Goal: Task Accomplishment & Management: Manage account settings

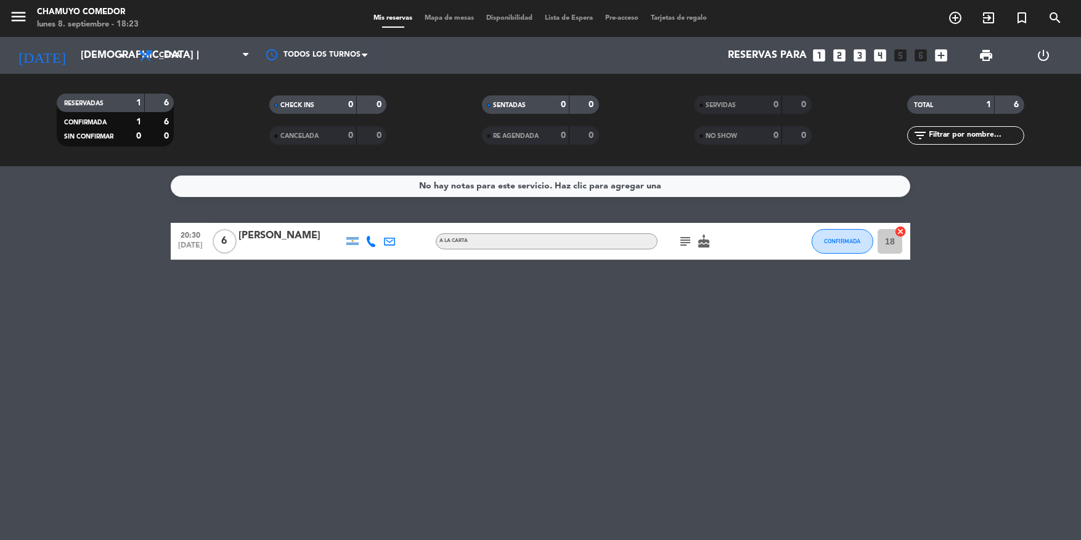
click at [557, 18] on span "Lista de Espera" at bounding box center [569, 18] width 60 height 7
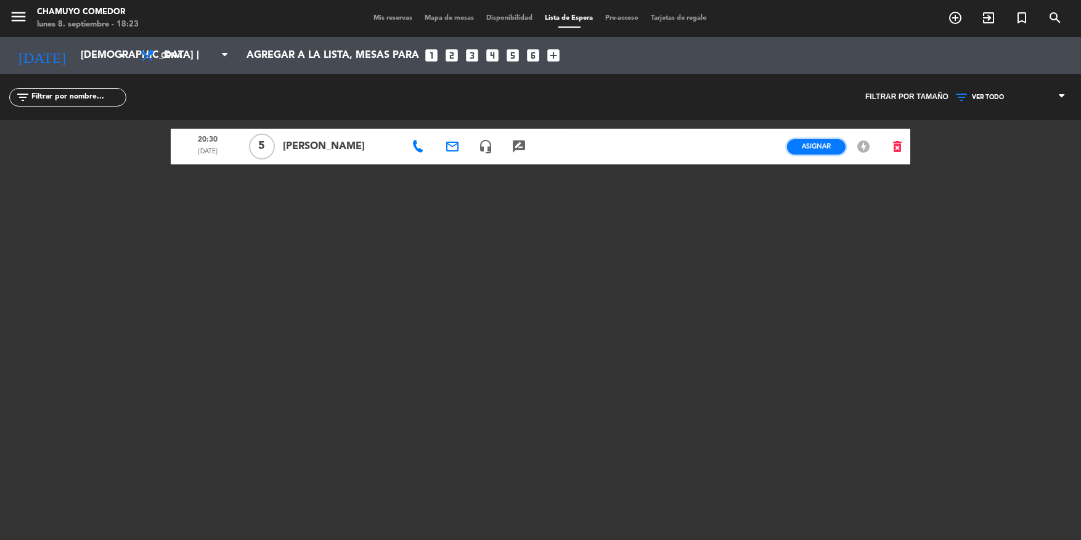
click at [825, 148] on span "Asignar" at bounding box center [816, 146] width 29 height 9
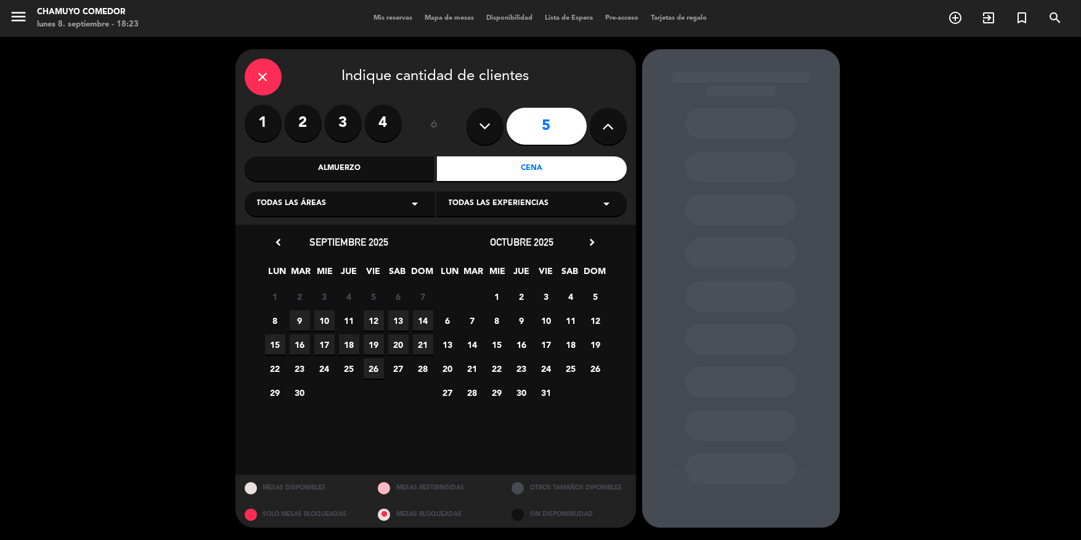
click at [349, 320] on span "11" at bounding box center [349, 321] width 20 height 20
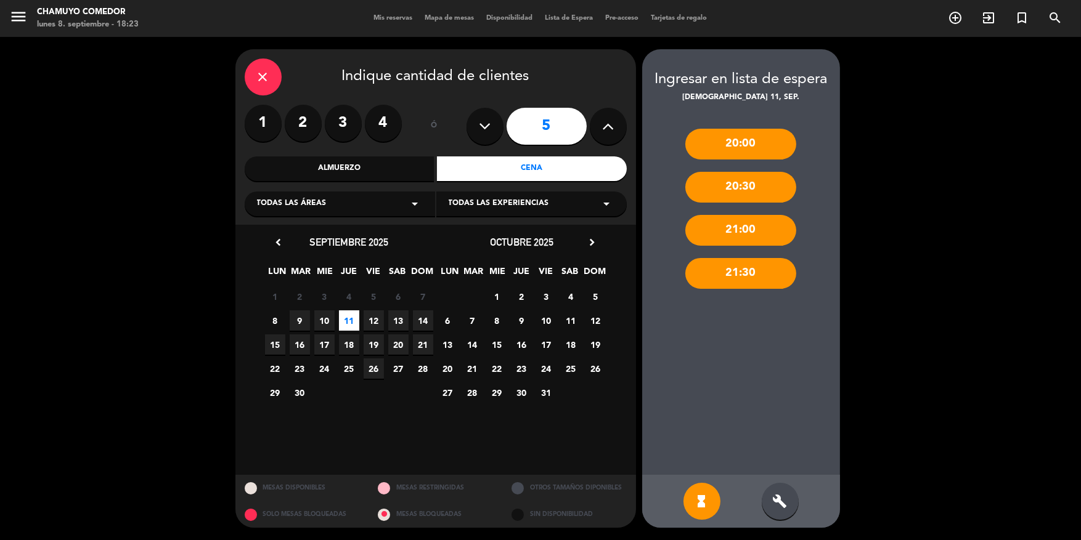
click at [729, 192] on div "20:30" at bounding box center [740, 187] width 111 height 31
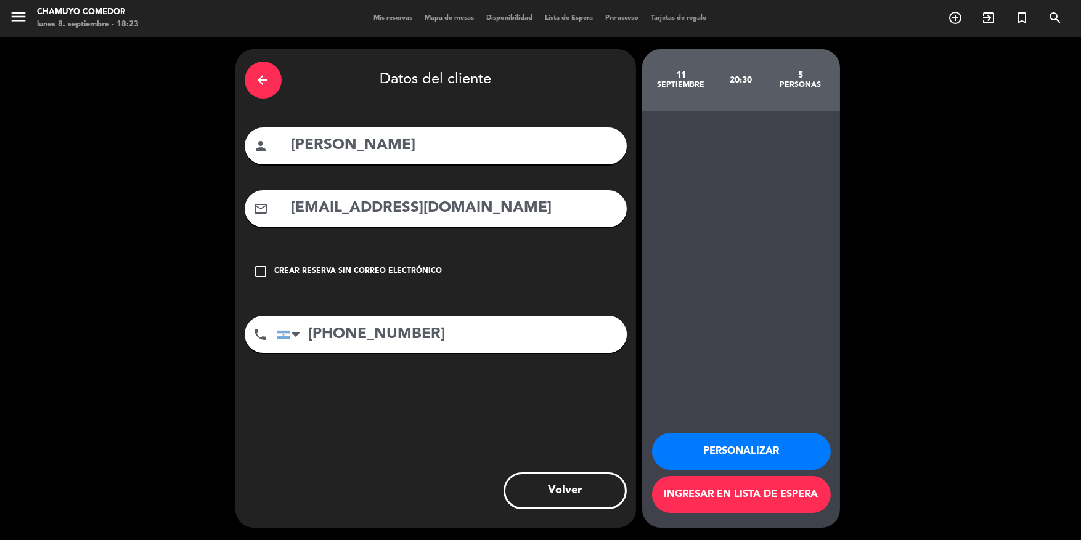
click at [793, 451] on button "Personalizar" at bounding box center [741, 451] width 179 height 37
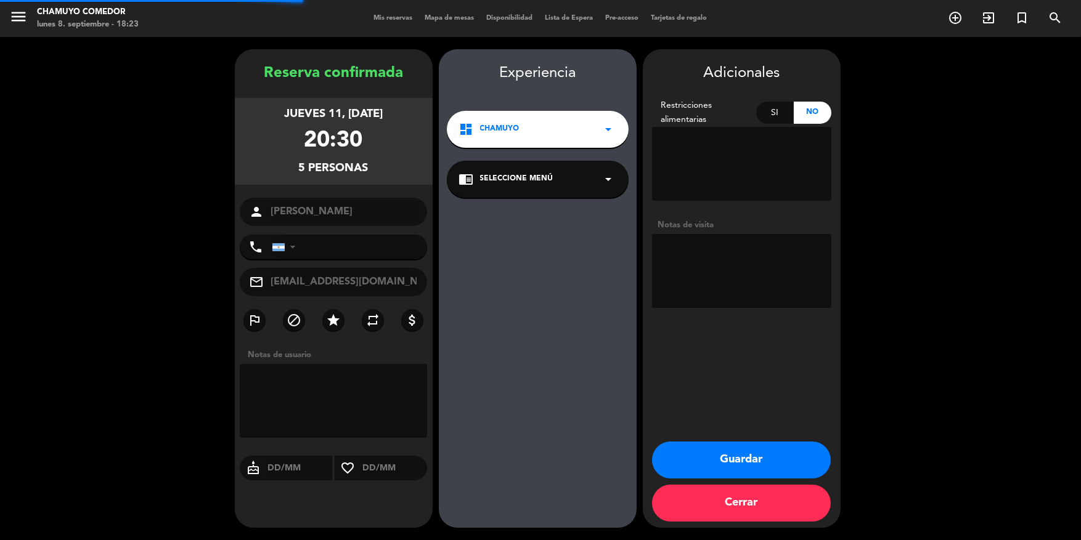
type input "[PHONE_NUMBER]"
click at [794, 450] on button "Guardar" at bounding box center [741, 460] width 179 height 37
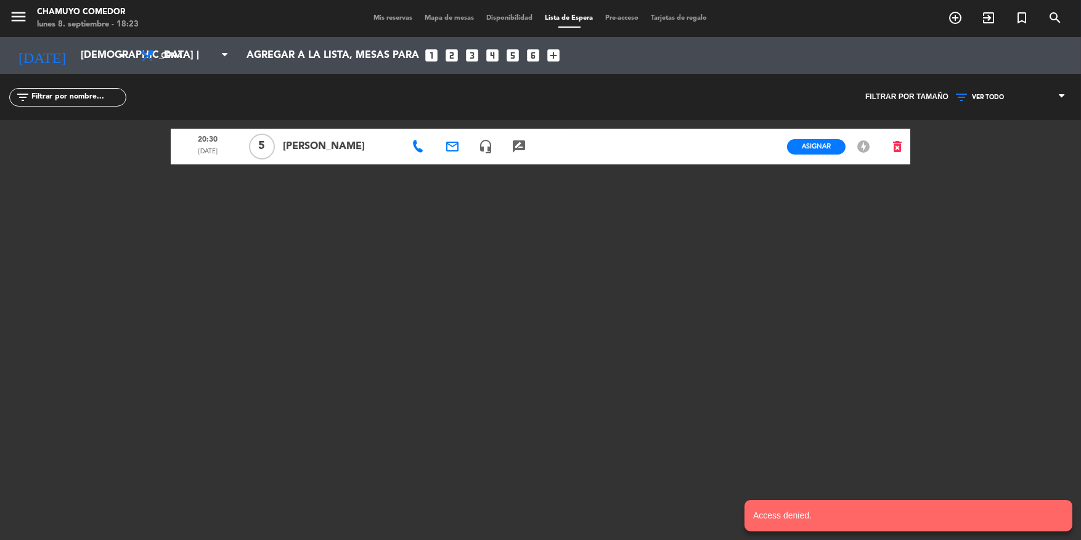
click at [390, 23] on div "Mis reservas Mapa de mesas Disponibilidad Lista de Espera Pre-acceso Tarjetas d…" at bounding box center [541, 18] width 346 height 11
click at [394, 18] on span "Mis reservas" at bounding box center [393, 18] width 51 height 7
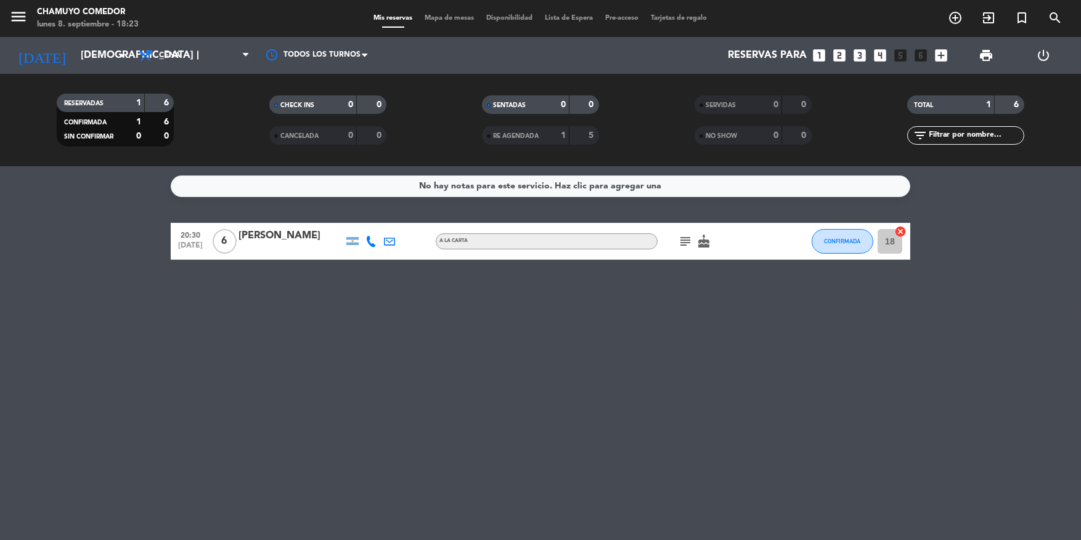
click at [897, 229] on icon "cancel" at bounding box center [900, 231] width 12 height 12
click at [553, 15] on span "Lista de Espera" at bounding box center [569, 18] width 60 height 7
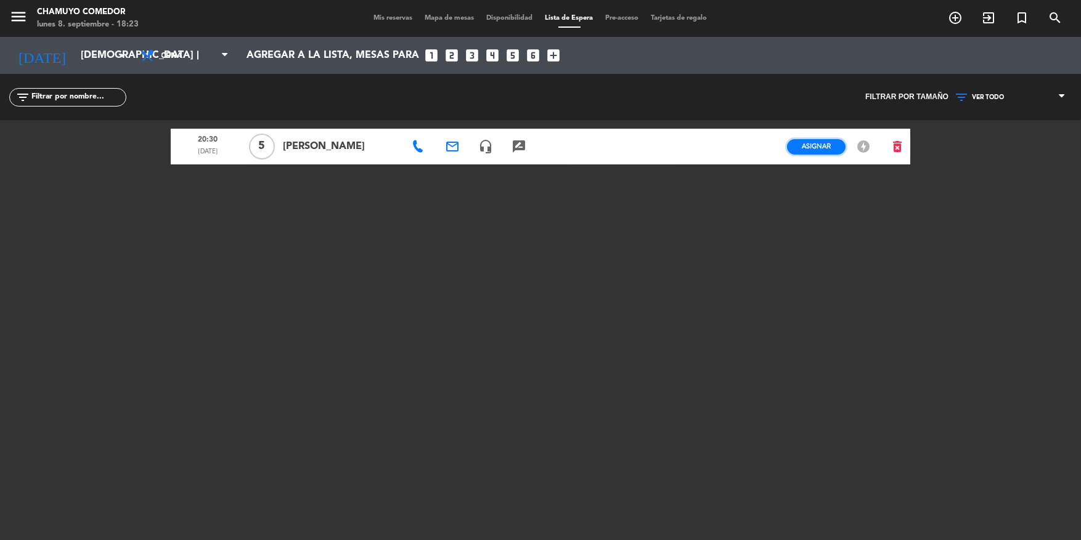
click at [818, 146] on span "Asignar" at bounding box center [816, 146] width 29 height 9
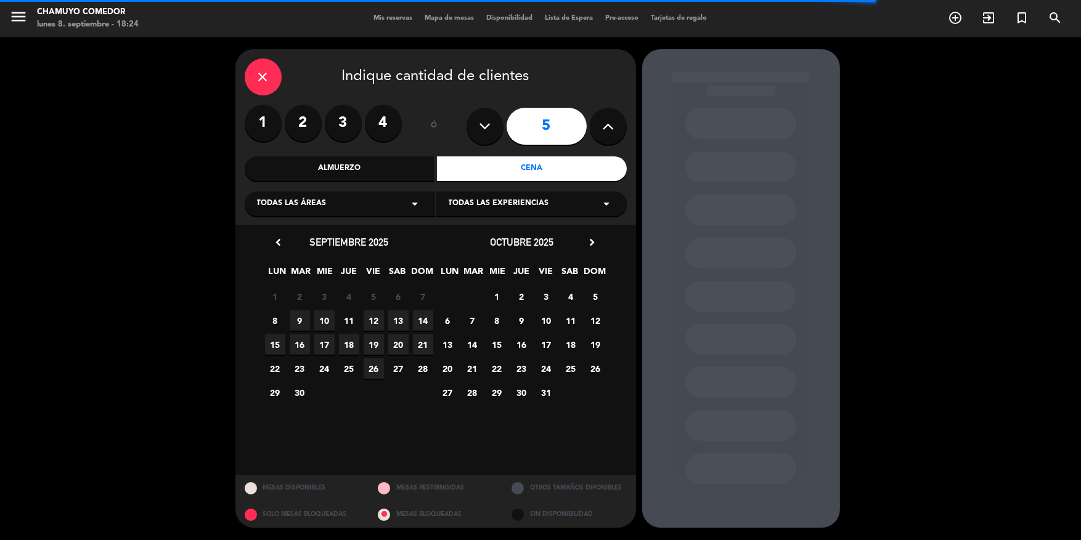
click at [344, 320] on span "11" at bounding box center [349, 321] width 20 height 20
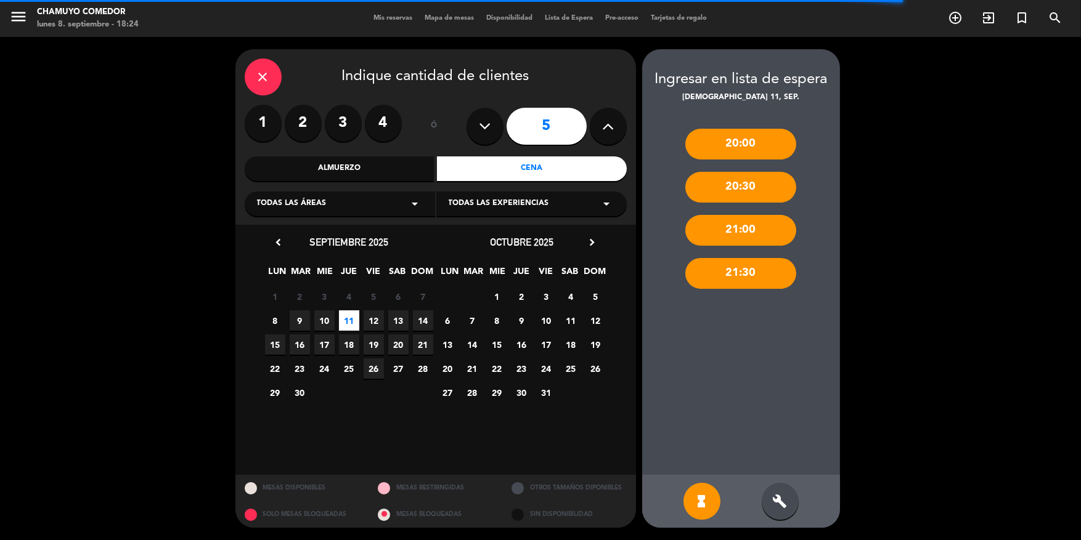
click at [737, 190] on div "20:30" at bounding box center [740, 187] width 111 height 31
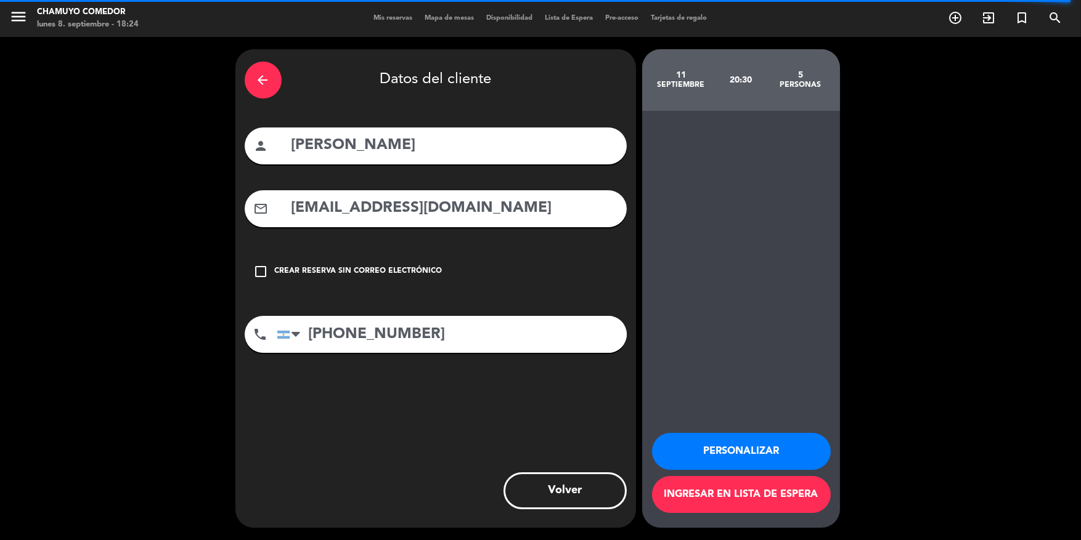
click at [777, 503] on button "Ingresar en lista de espera" at bounding box center [741, 494] width 179 height 37
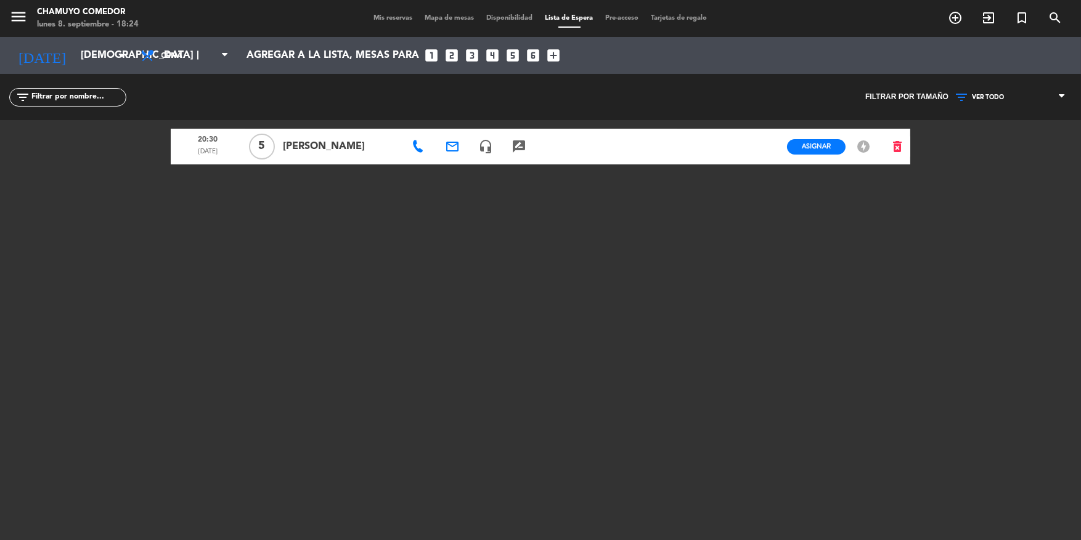
click at [861, 144] on icon "offline_bolt" at bounding box center [863, 146] width 15 height 15
click at [807, 145] on span "Asignar" at bounding box center [816, 146] width 29 height 9
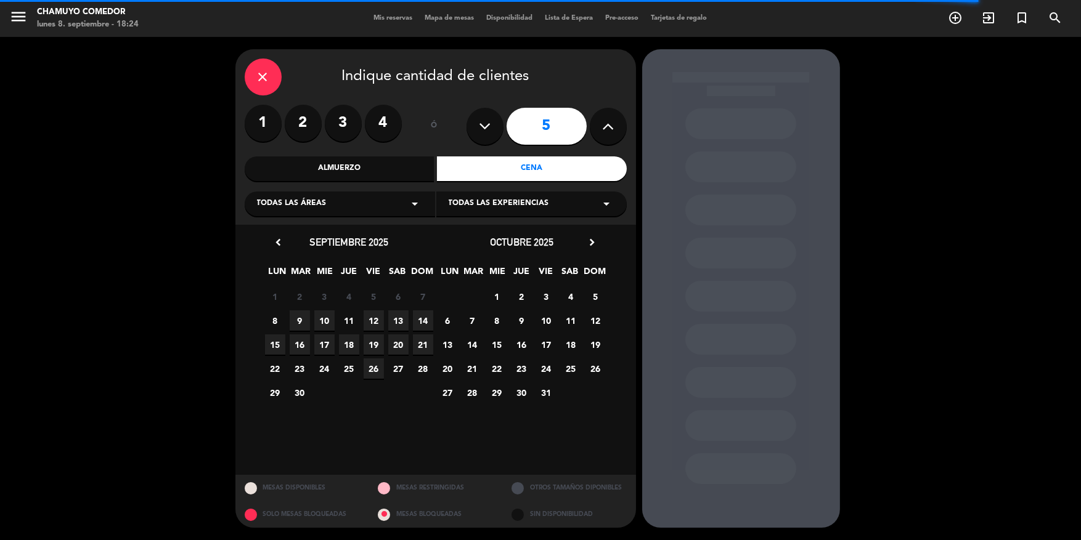
click at [339, 317] on span "11" at bounding box center [349, 321] width 20 height 20
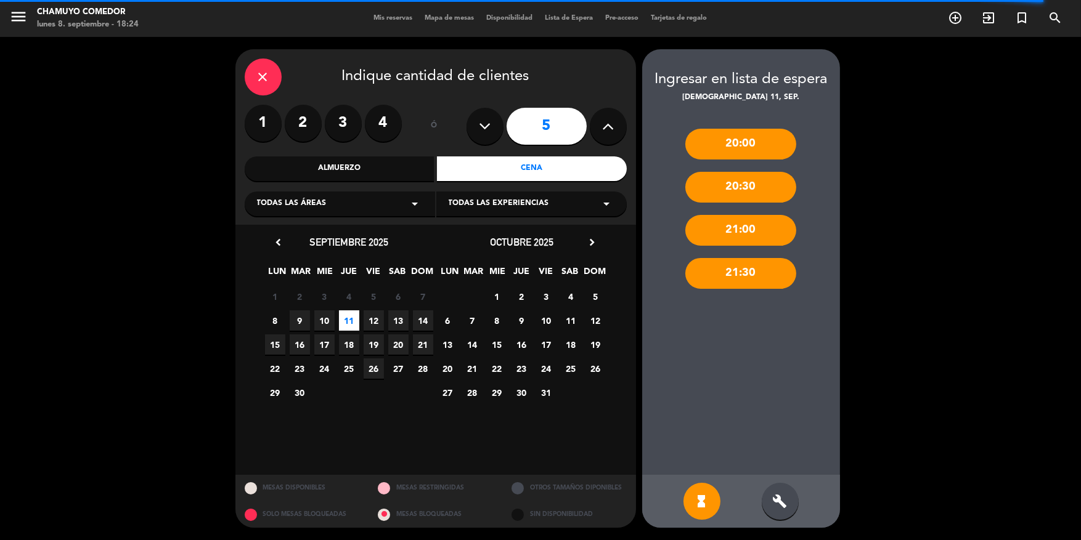
click at [760, 225] on div "21:00" at bounding box center [740, 230] width 111 height 31
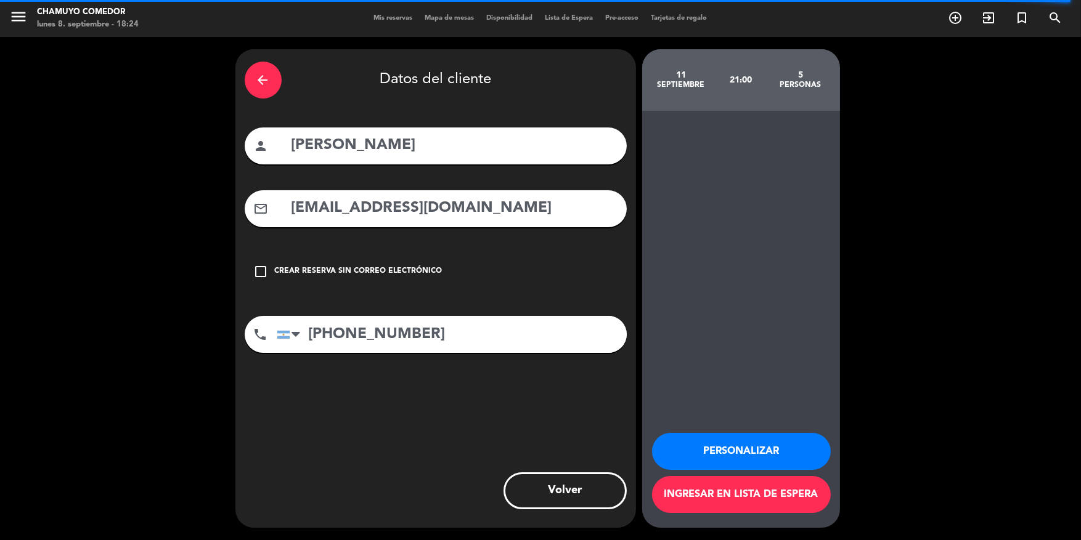
click at [251, 78] on div "arrow_back" at bounding box center [263, 80] width 37 height 37
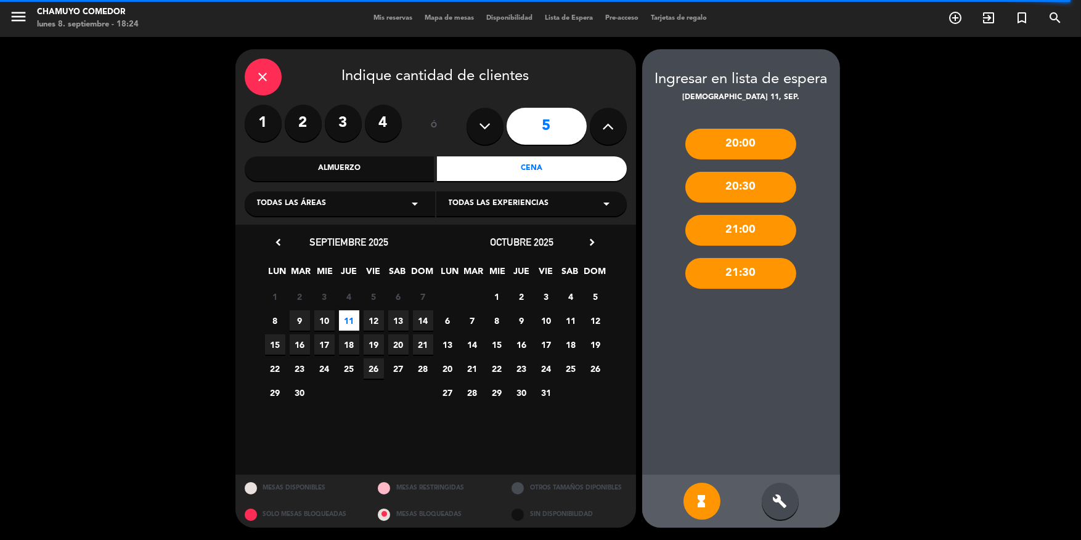
click at [765, 270] on div "21:30" at bounding box center [740, 273] width 111 height 31
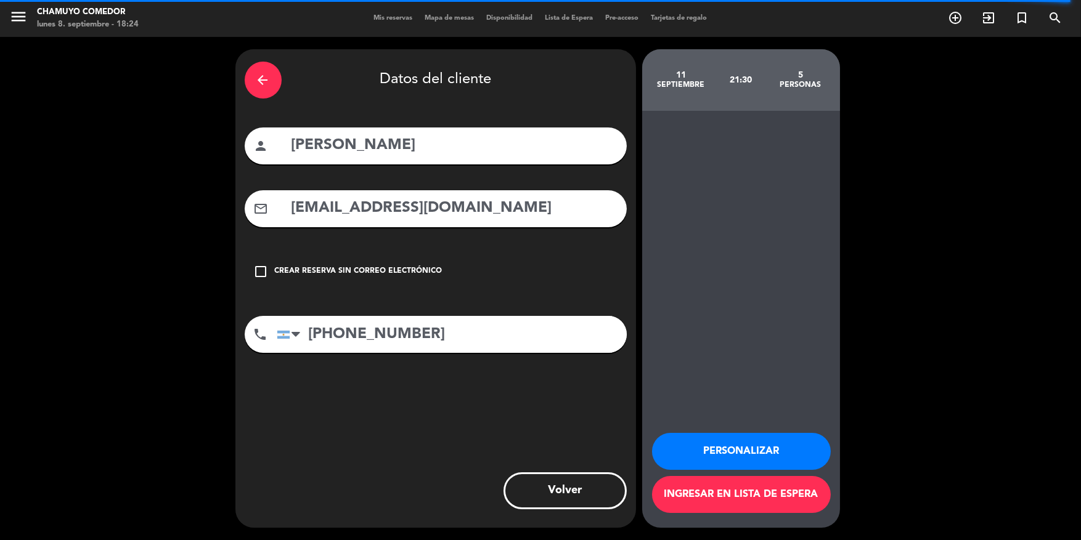
click at [268, 88] on div "arrow_back" at bounding box center [263, 80] width 37 height 37
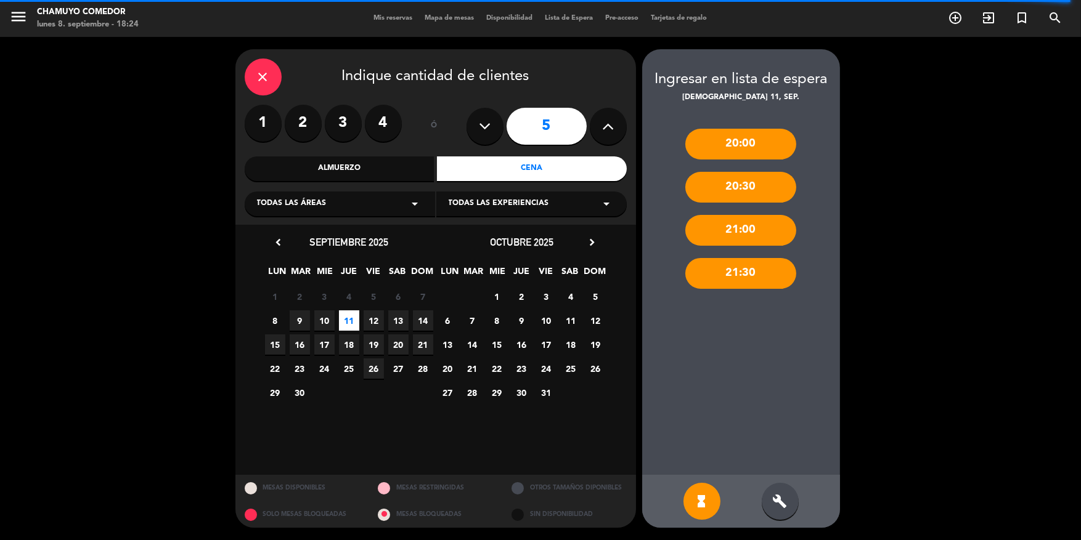
click at [715, 142] on div "20:00" at bounding box center [740, 144] width 111 height 31
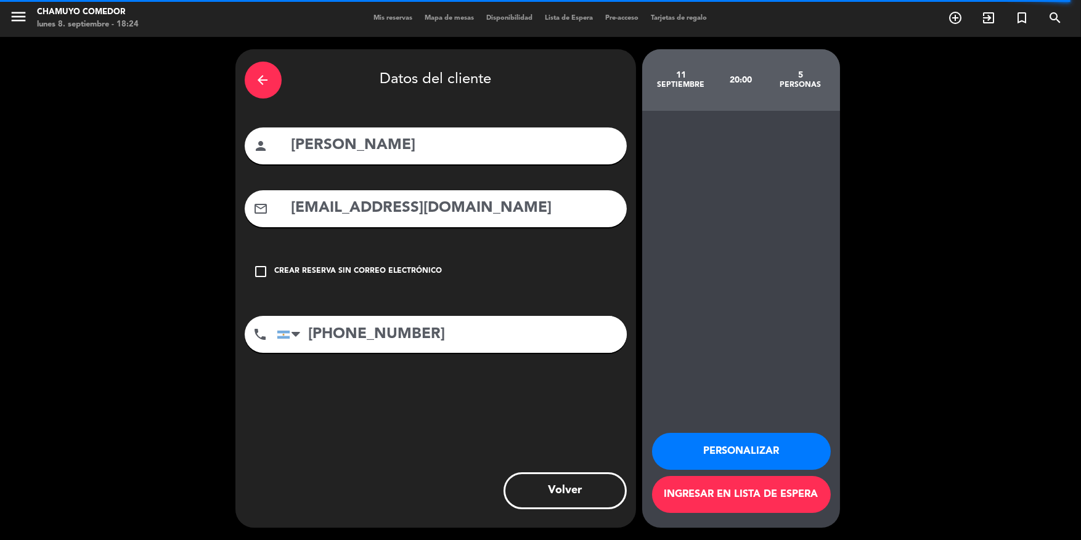
click at [270, 73] on icon "arrow_back" at bounding box center [263, 80] width 15 height 15
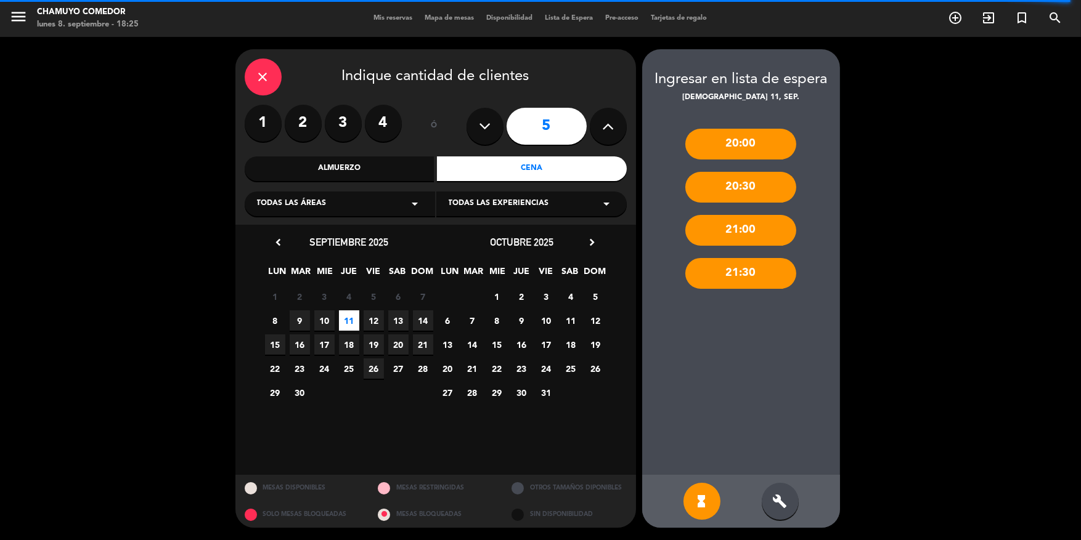
click at [352, 315] on span "11" at bounding box center [349, 321] width 20 height 20
click at [760, 180] on div "20:30" at bounding box center [740, 187] width 111 height 31
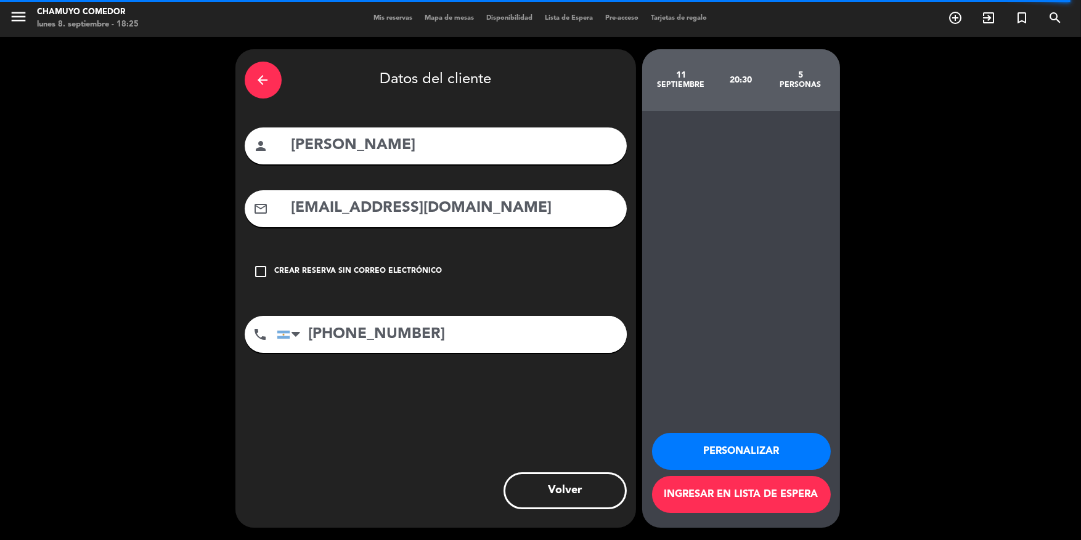
click at [420, 274] on div "Crear reserva sin correo electrónico" at bounding box center [359, 272] width 168 height 12
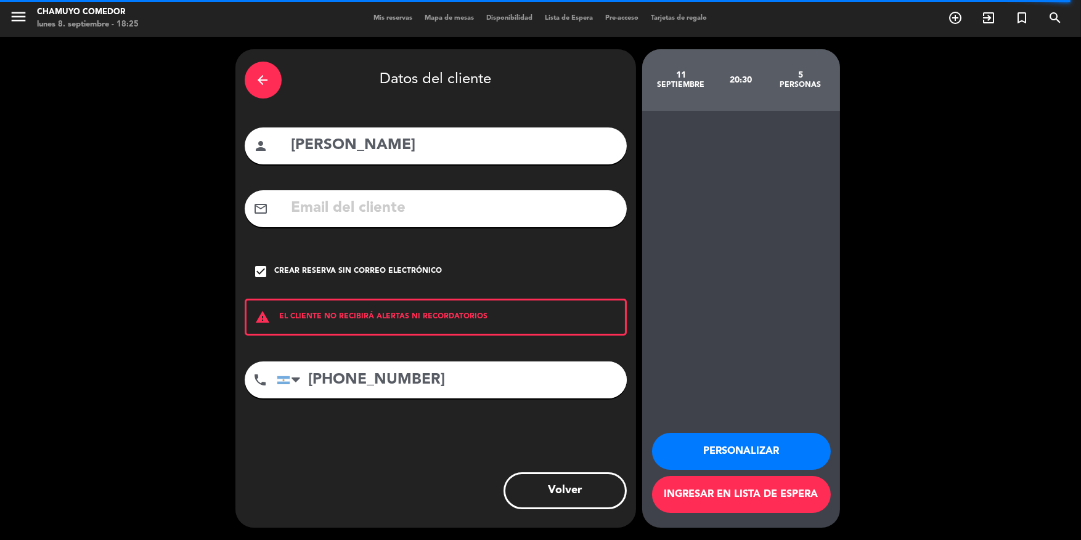
click at [420, 274] on div "Crear reserva sin correo electrónico" at bounding box center [359, 272] width 168 height 12
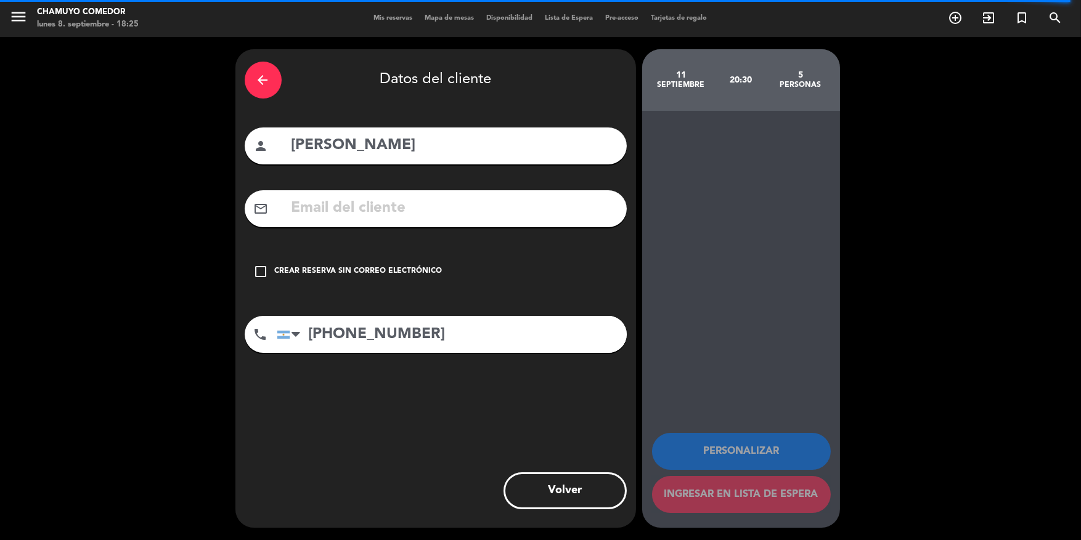
click at [454, 225] on div "mail_outline" at bounding box center [436, 208] width 382 height 37
click at [346, 214] on input "text" at bounding box center [453, 208] width 327 height 25
paste input "[EMAIL_ADDRESS][DOMAIN_NAME]"
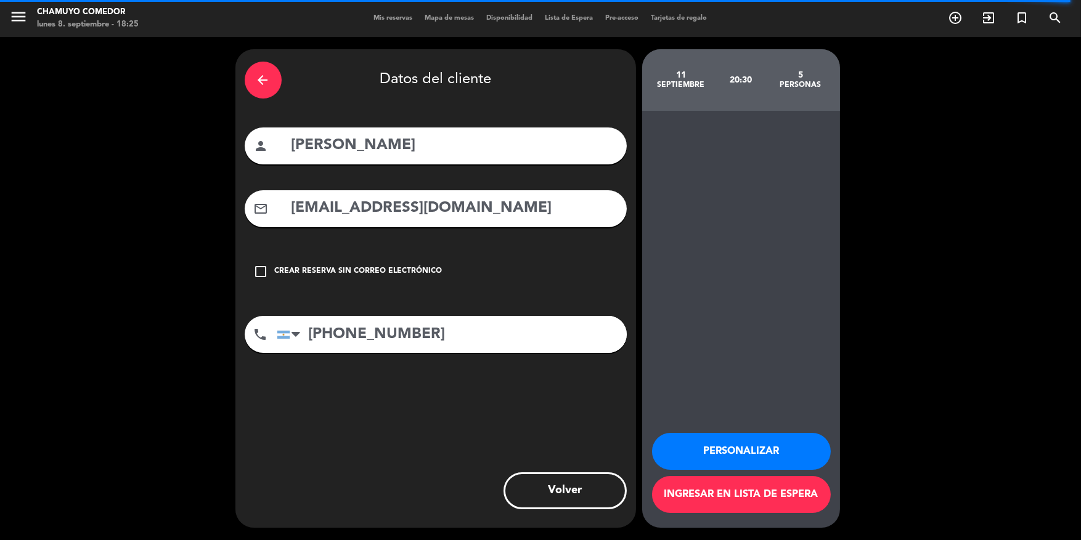
type input "[EMAIL_ADDRESS][DOMAIN_NAME]"
click at [732, 493] on button "Ingresar en lista de espera" at bounding box center [741, 494] width 179 height 37
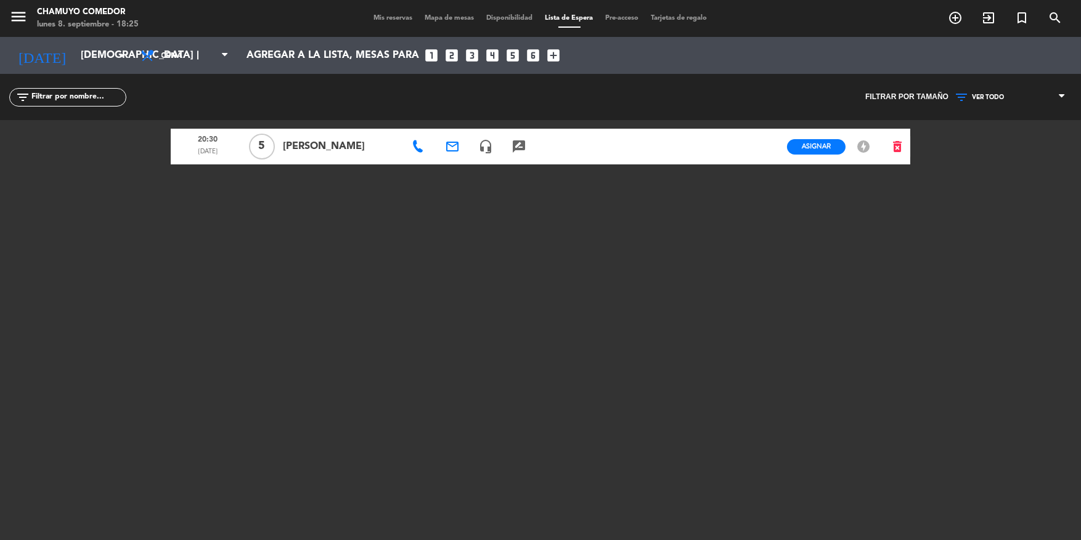
drag, startPoint x: 407, startPoint y: 30, endPoint x: 401, endPoint y: 27, distance: 6.9
click at [405, 30] on div "menu Chamuyo Comedor lunes 8. septiembre - 18:25 Mis reservas Mapa de mesas Dis…" at bounding box center [540, 18] width 1081 height 37
click at [401, 27] on div "menu Chamuyo Comedor lunes 8. septiembre - 18:25 Mis reservas Mapa de mesas Dis…" at bounding box center [540, 18] width 1081 height 37
click at [395, 18] on span "Mis reservas" at bounding box center [393, 18] width 51 height 7
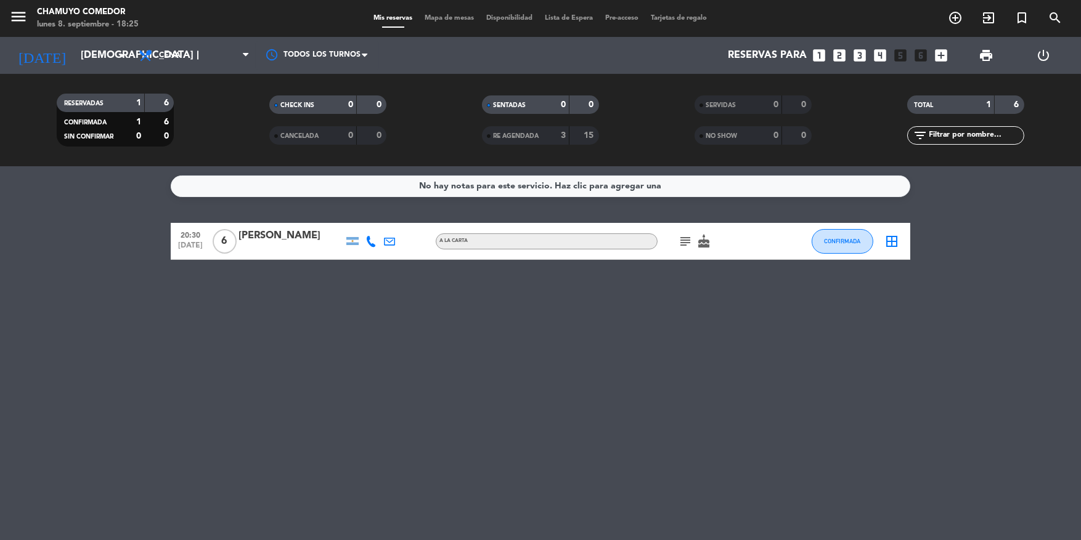
click at [229, 240] on span "6" at bounding box center [225, 241] width 24 height 25
click at [504, 15] on span "Disponibilidad" at bounding box center [510, 18] width 59 height 7
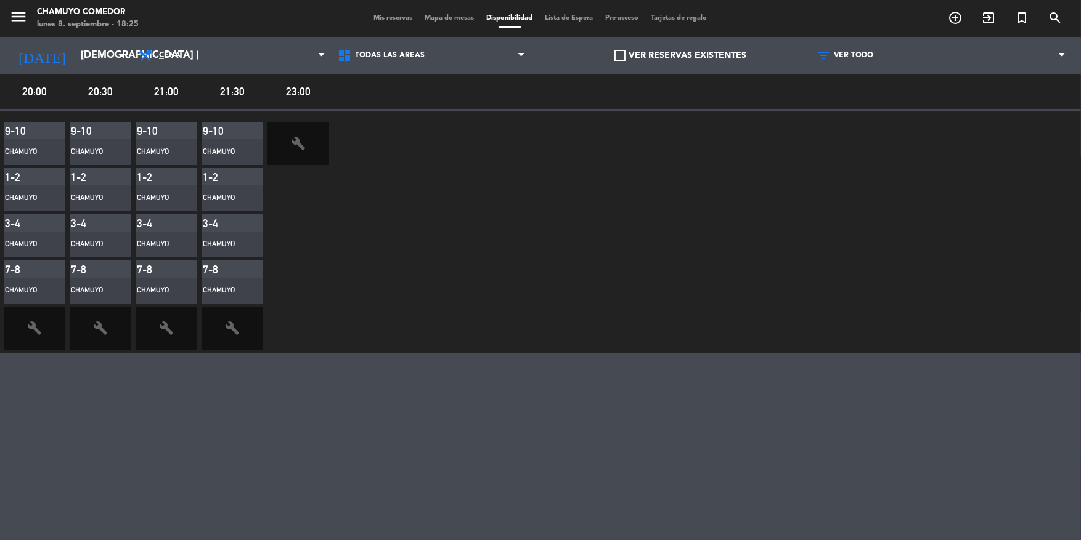
click at [457, 13] on div "Mis reservas Mapa de mesas Disponibilidad Lista de Espera Pre-acceso Tarjetas d…" at bounding box center [541, 18] width 346 height 11
click at [457, 15] on span "Mapa de mesas" at bounding box center [450, 18] width 62 height 7
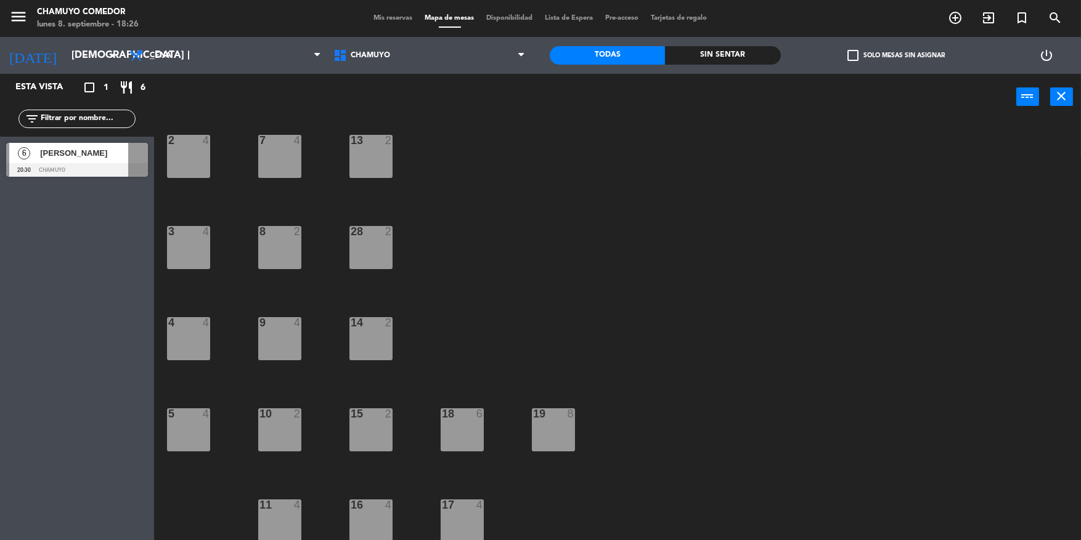
scroll to position [39, 0]
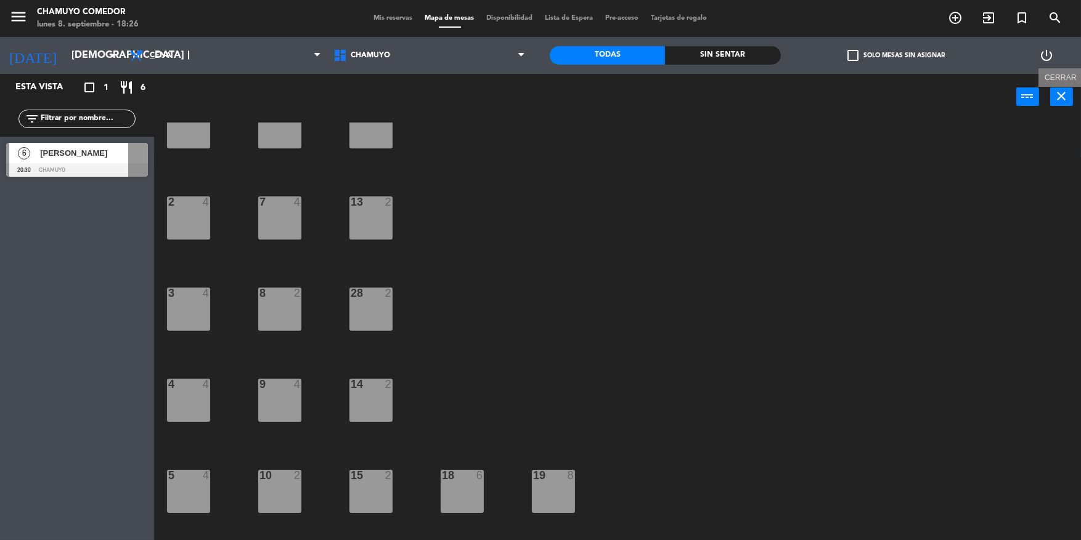
click at [1057, 102] on icon "close" at bounding box center [1061, 96] width 15 height 15
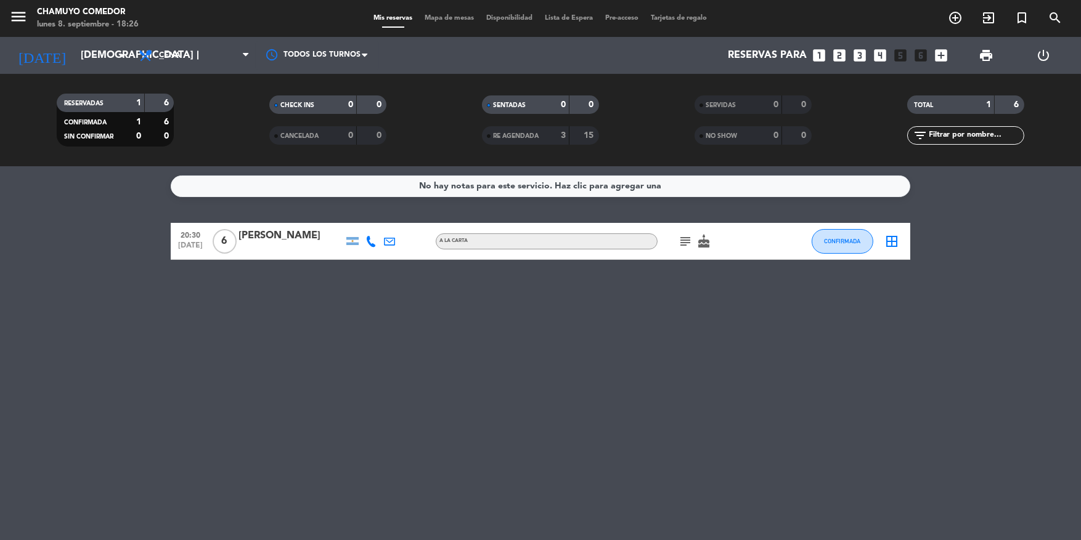
click at [894, 242] on icon "border_all" at bounding box center [891, 241] width 15 height 15
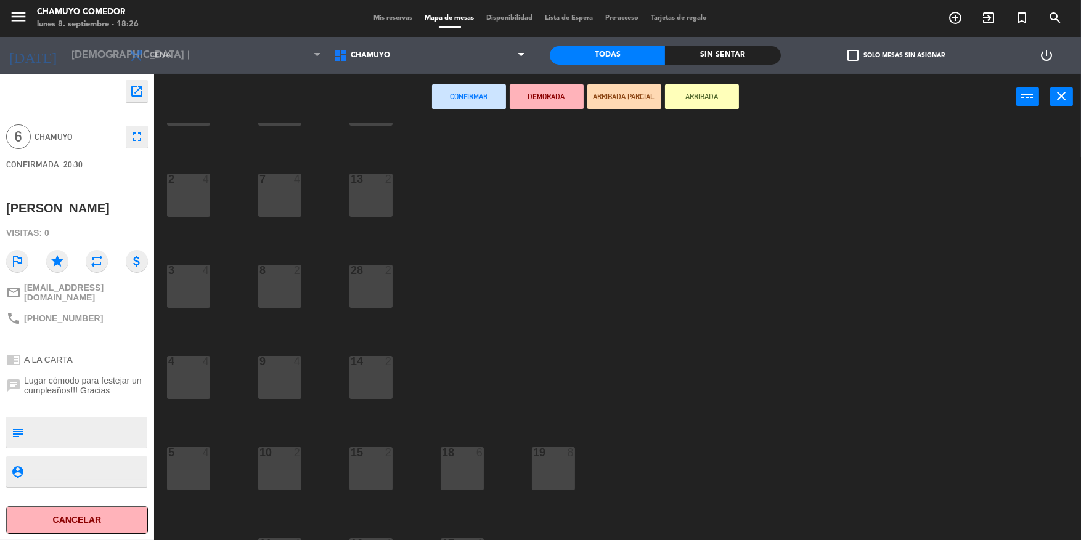
scroll to position [100, 0]
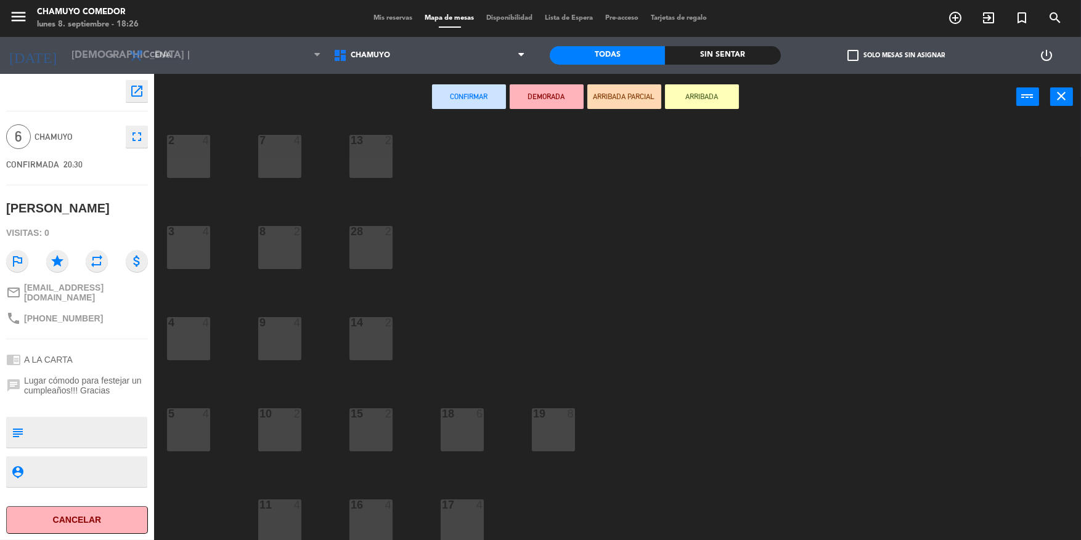
click at [571, 419] on div "8" at bounding box center [570, 413] width 7 height 11
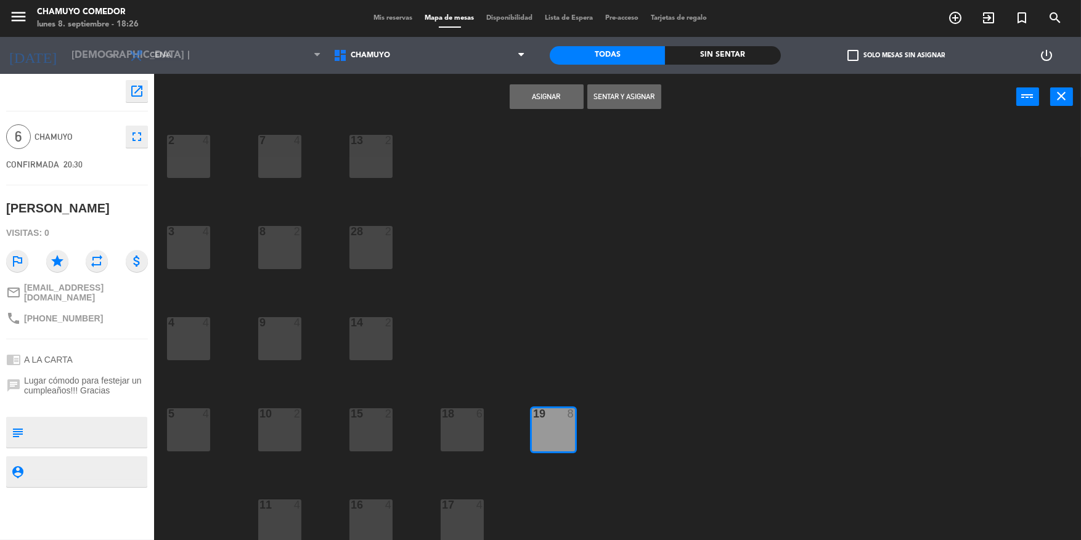
click at [554, 104] on button "Asignar" at bounding box center [547, 96] width 74 height 25
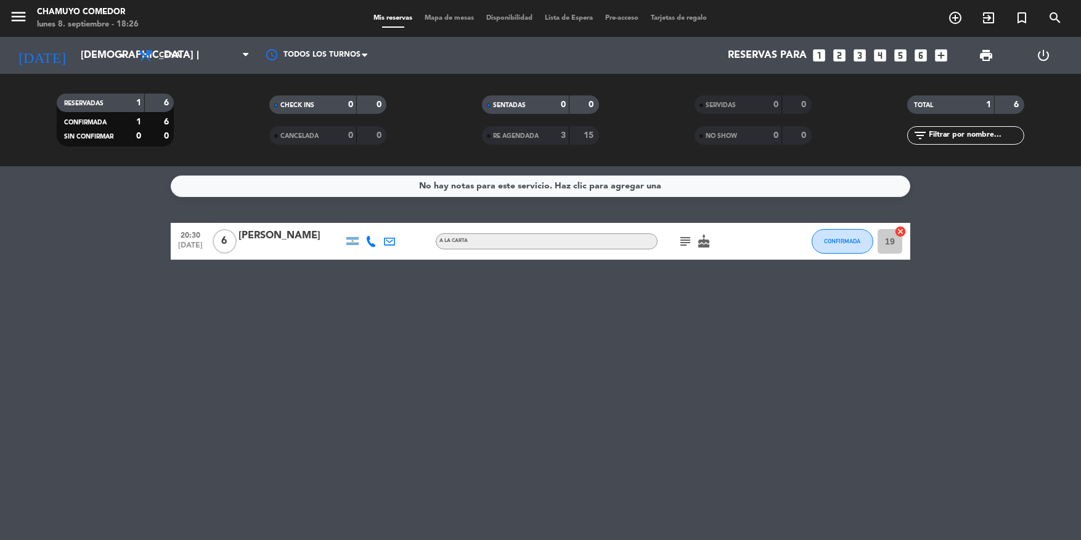
click at [567, 12] on div "menu Chamuyo Comedor lunes 8. septiembre - 18:26 Mis reservas Mapa de mesas Dis…" at bounding box center [540, 18] width 1081 height 37
click at [568, 15] on span "Lista de Espera" at bounding box center [569, 18] width 60 height 7
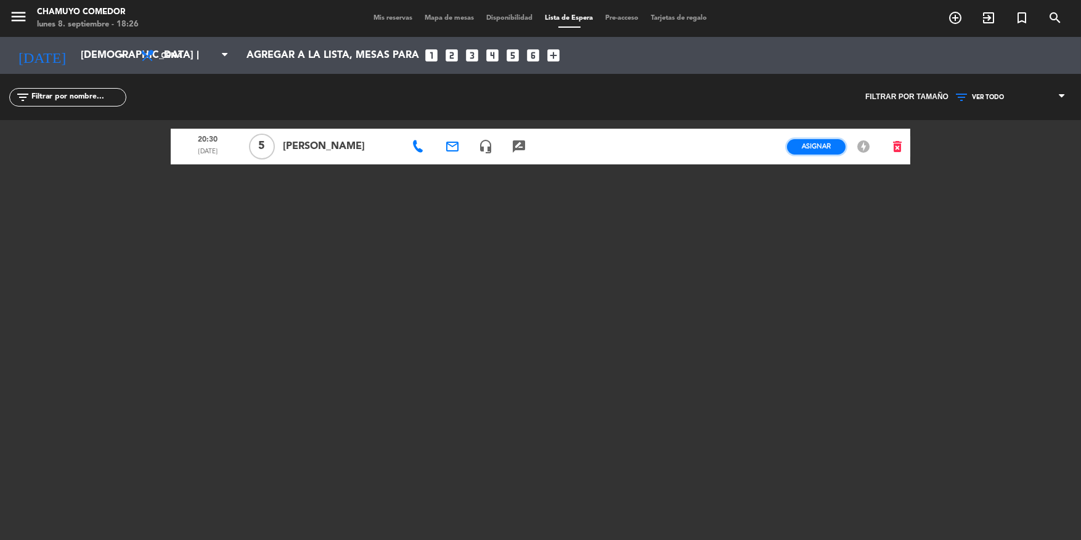
click at [808, 148] on span "Asignar" at bounding box center [816, 146] width 29 height 9
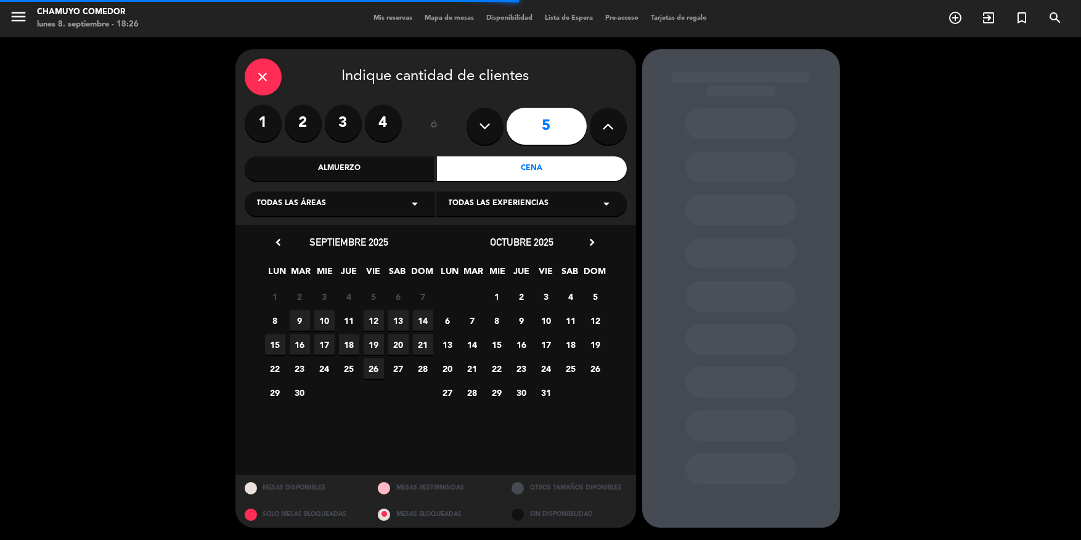
click at [345, 314] on span "11" at bounding box center [349, 321] width 20 height 20
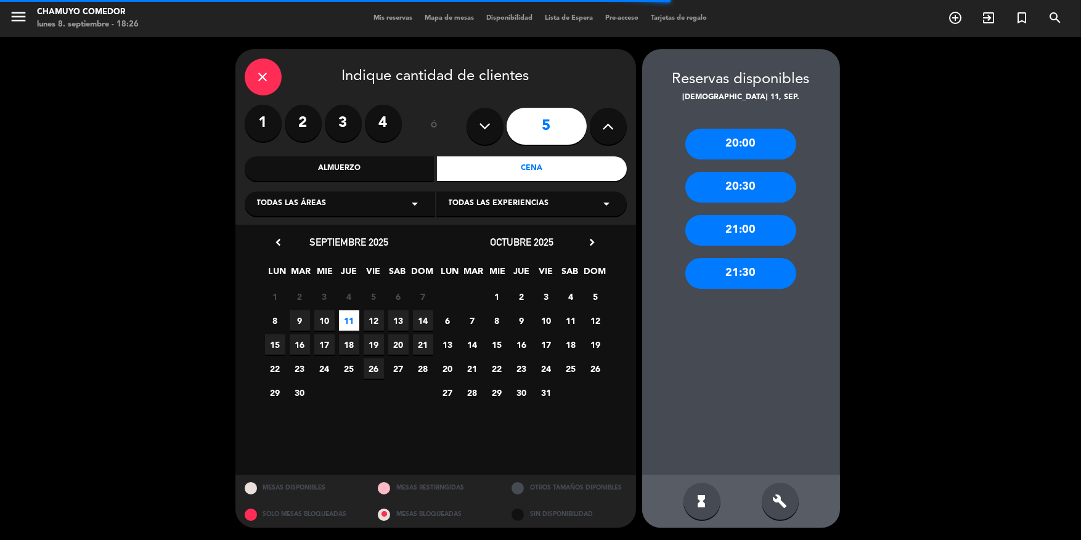
click at [710, 188] on div "20:30" at bounding box center [740, 187] width 111 height 31
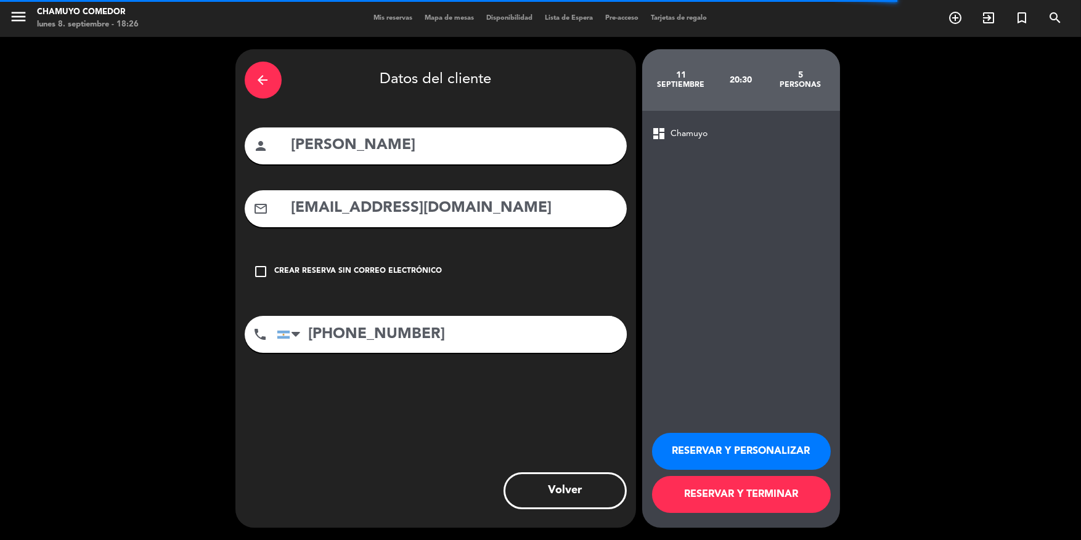
click at [737, 495] on button "RESERVAR Y TERMINAR" at bounding box center [741, 494] width 179 height 37
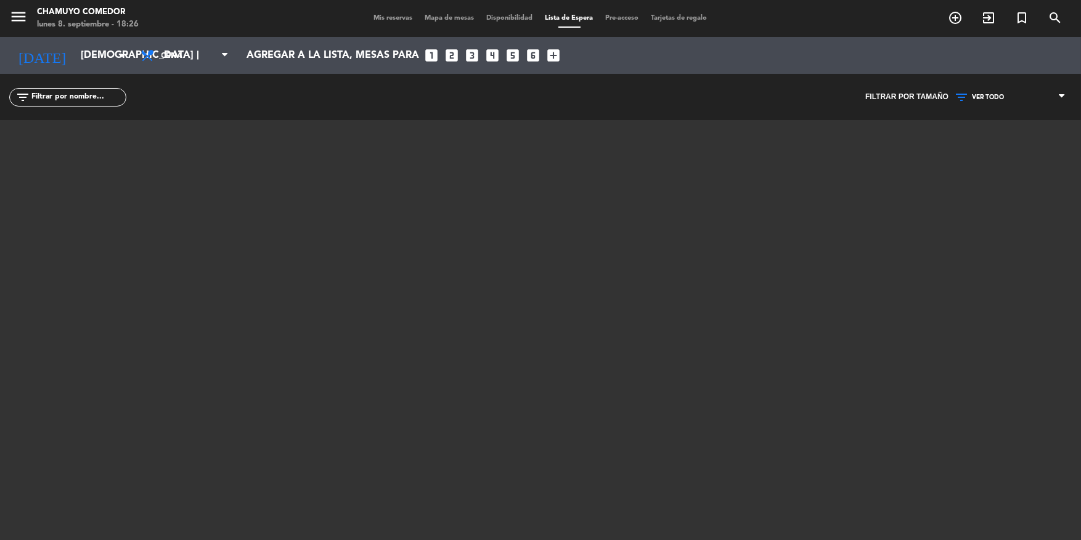
click at [392, 18] on span "Mis reservas" at bounding box center [393, 18] width 51 height 7
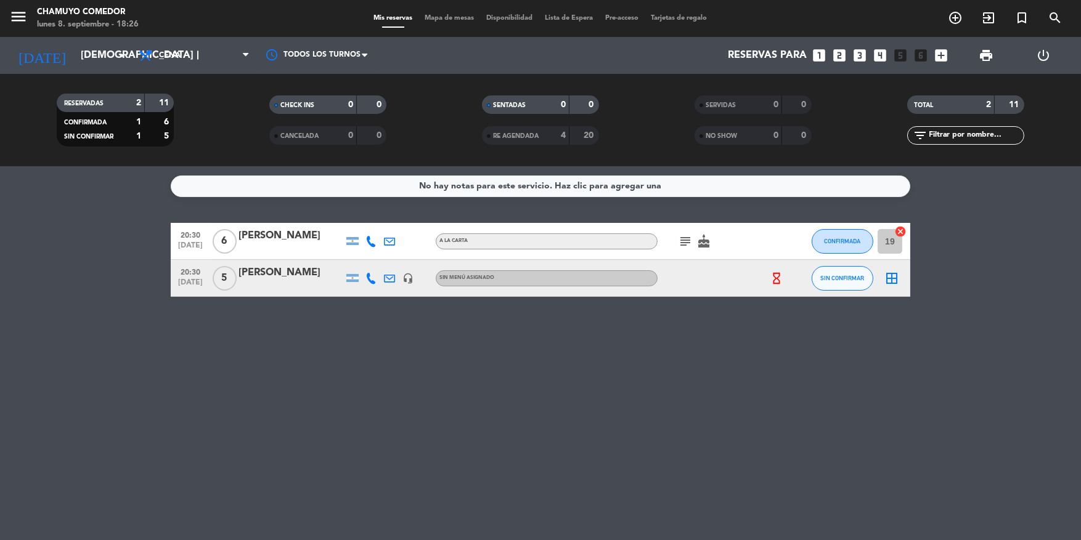
click at [774, 280] on icon "hourglass_empty" at bounding box center [777, 279] width 14 height 14
click at [860, 283] on button "SIN CONFIRMAR" at bounding box center [842, 278] width 62 height 25
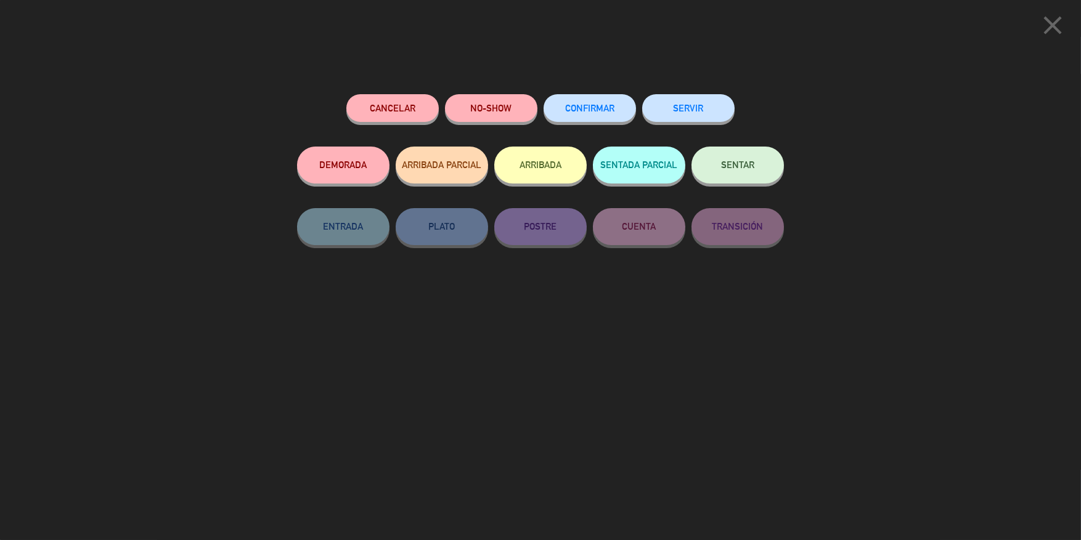
click at [604, 119] on button "CONFIRMAR" at bounding box center [589, 108] width 92 height 28
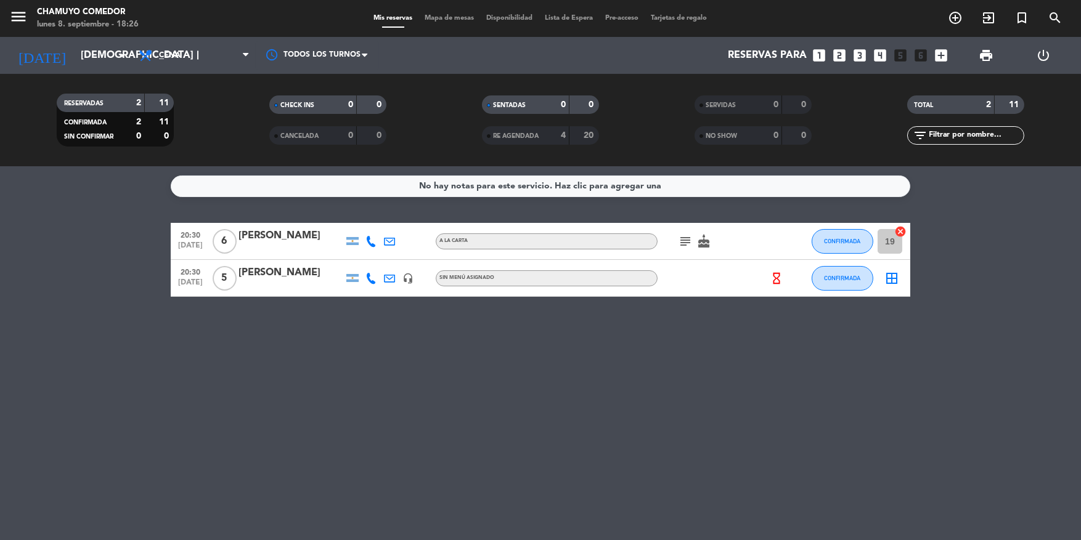
click at [895, 280] on icon "border_all" at bounding box center [891, 278] width 15 height 15
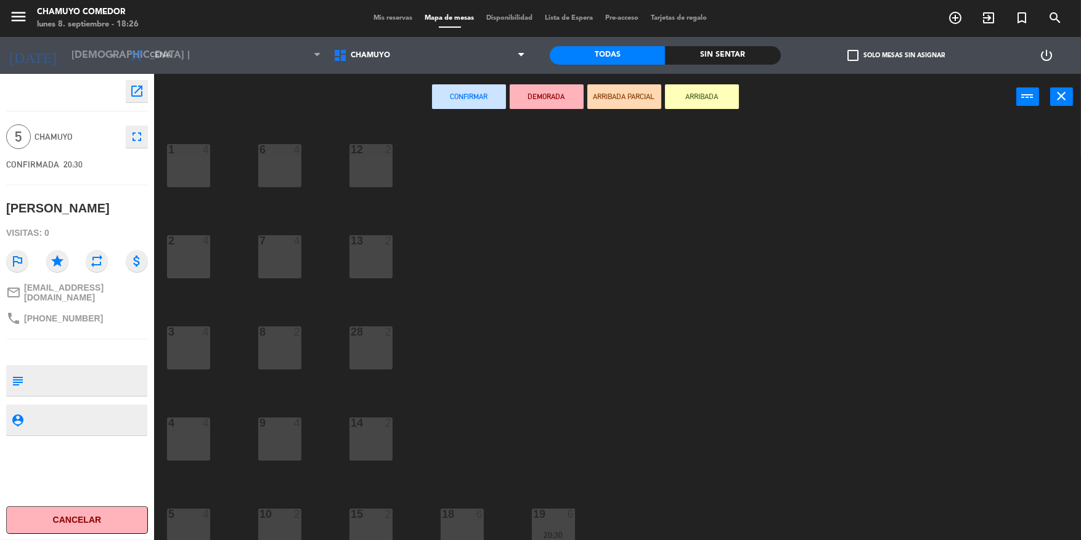
click at [465, 511] on div at bounding box center [462, 514] width 20 height 11
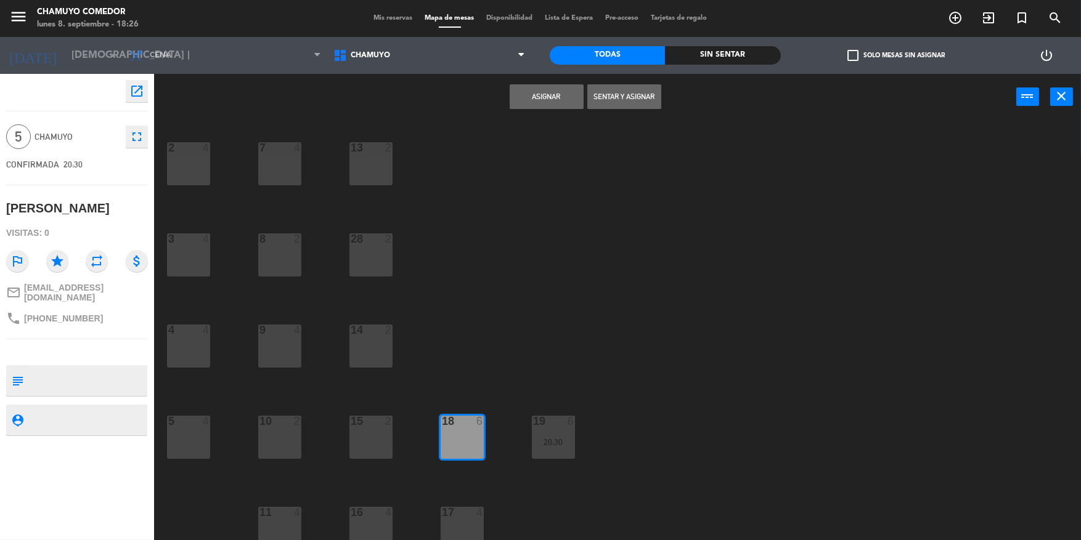
scroll to position [100, 0]
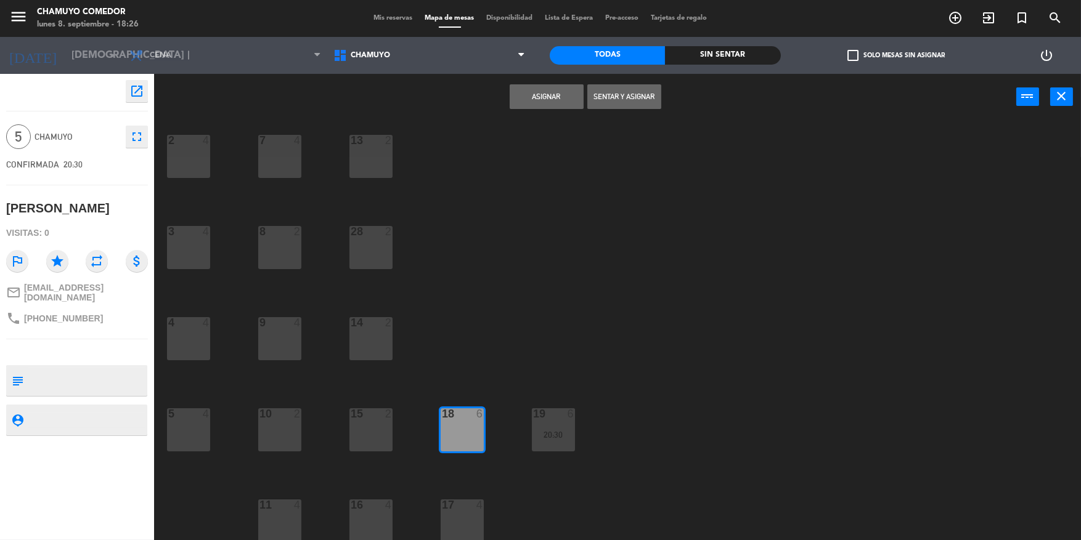
click at [569, 99] on button "Asignar" at bounding box center [547, 96] width 74 height 25
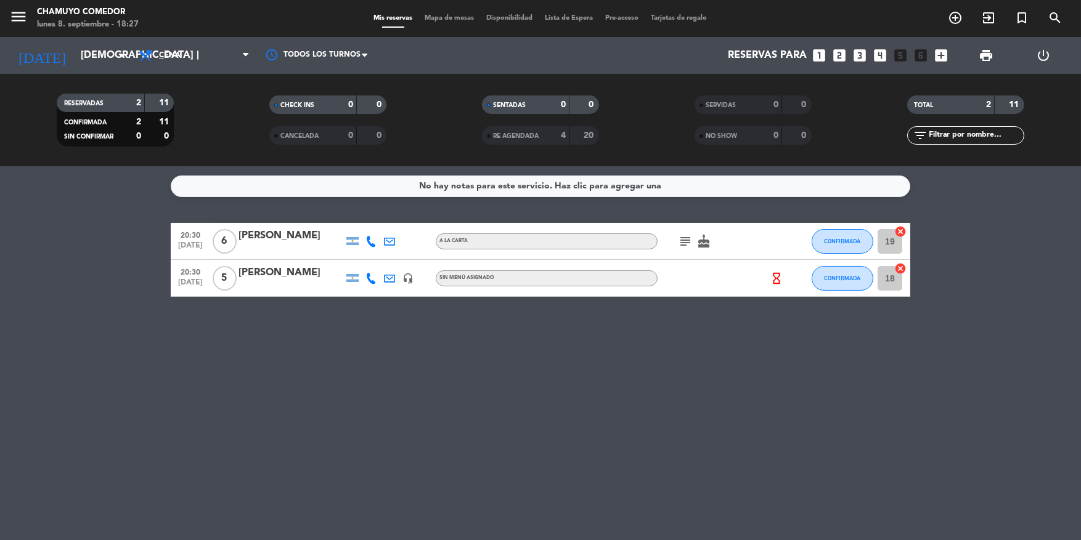
click at [579, 277] on div "Sin menú asignado" at bounding box center [547, 278] width 222 height 16
click at [275, 274] on div "[PERSON_NAME]" at bounding box center [290, 273] width 105 height 16
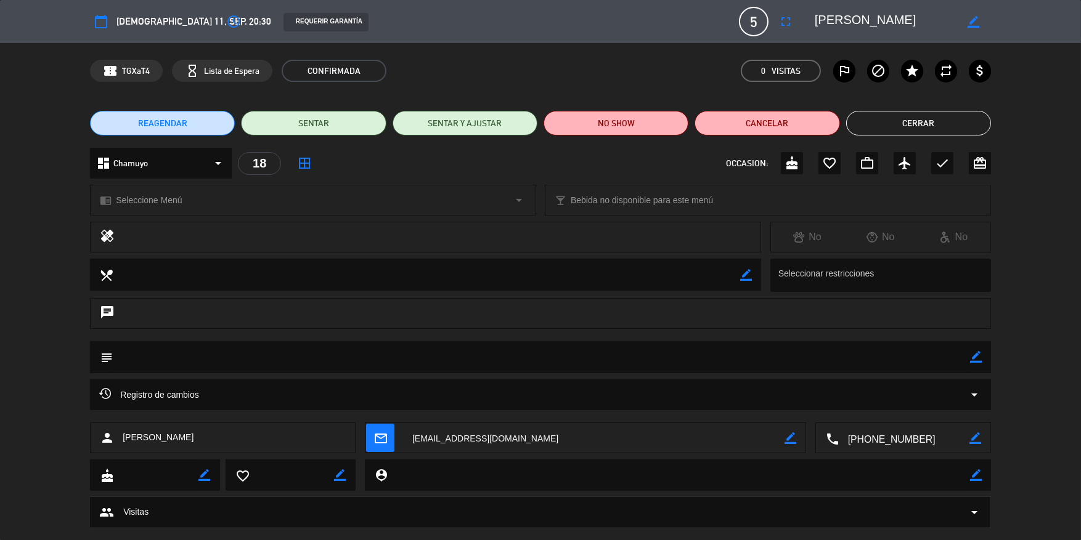
drag, startPoint x: 506, startPoint y: 208, endPoint x: 513, endPoint y: 203, distance: 8.6
click at [513, 203] on div "chrome_reader_mode Seleccione Menú arrow_drop_down" at bounding box center [313, 200] width 445 height 30
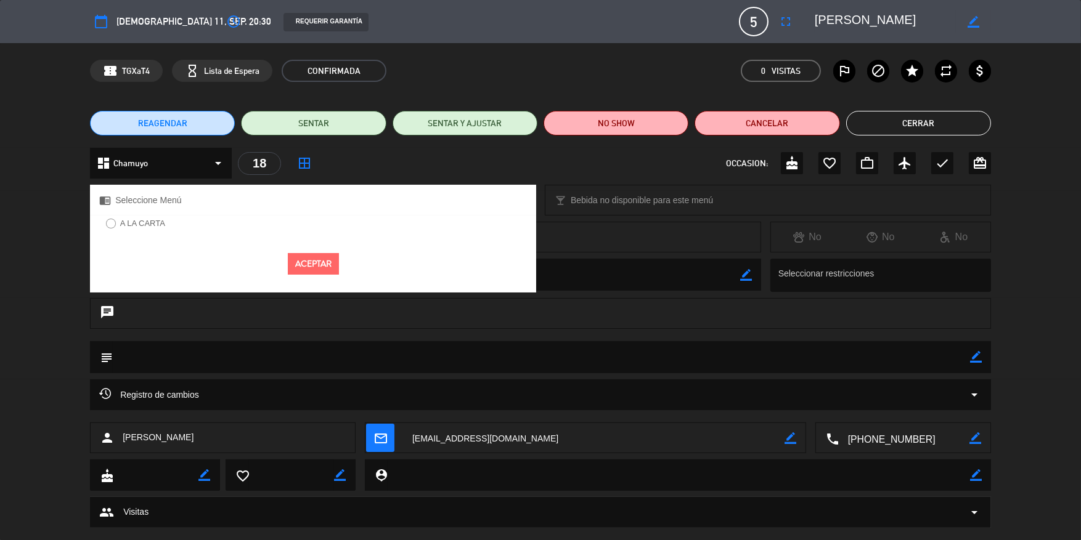
click at [146, 227] on label "A LA CARTA" at bounding box center [142, 223] width 45 height 8
click at [319, 266] on button "Aceptar" at bounding box center [313, 264] width 51 height 22
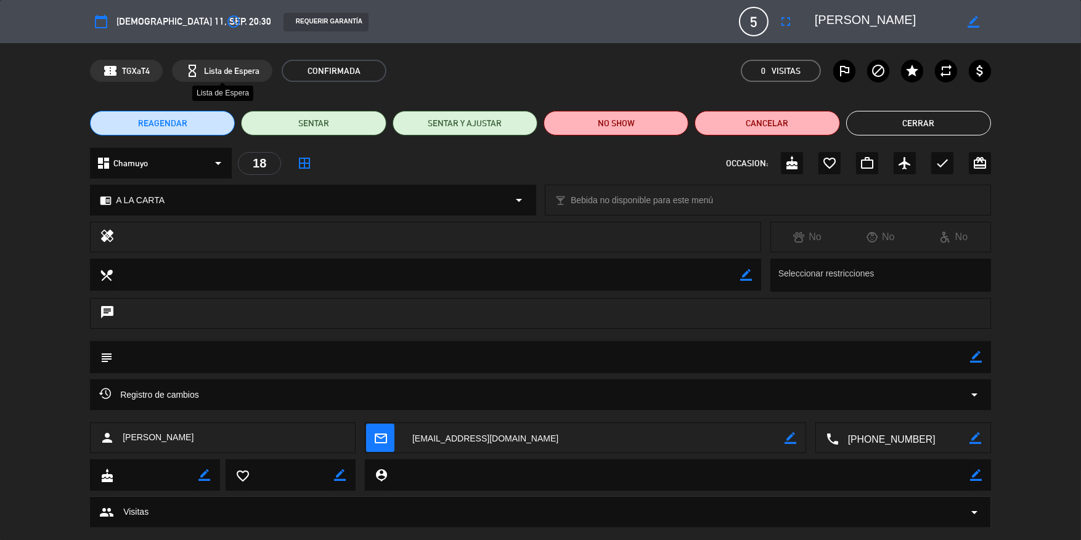
click at [232, 75] on span "Lista de Espera" at bounding box center [231, 71] width 55 height 14
click at [259, 69] on div "hourglass_empty Lista de Espera" at bounding box center [222, 71] width 100 height 22
copy span "Lista de Espera"
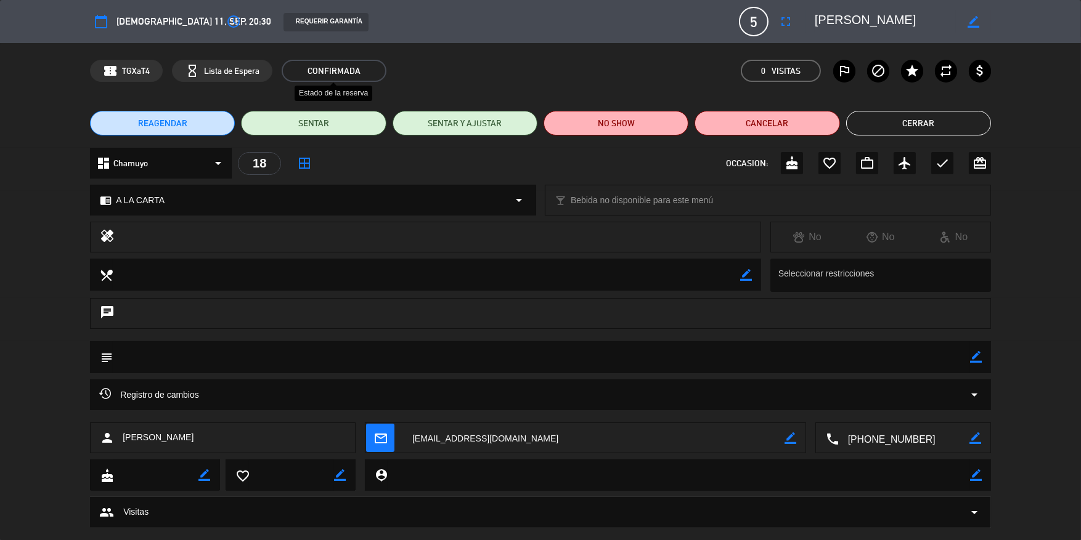
click at [313, 73] on span "CONFIRMADA" at bounding box center [334, 71] width 105 height 22
click at [192, 131] on button "REAGENDAR" at bounding box center [162, 123] width 145 height 25
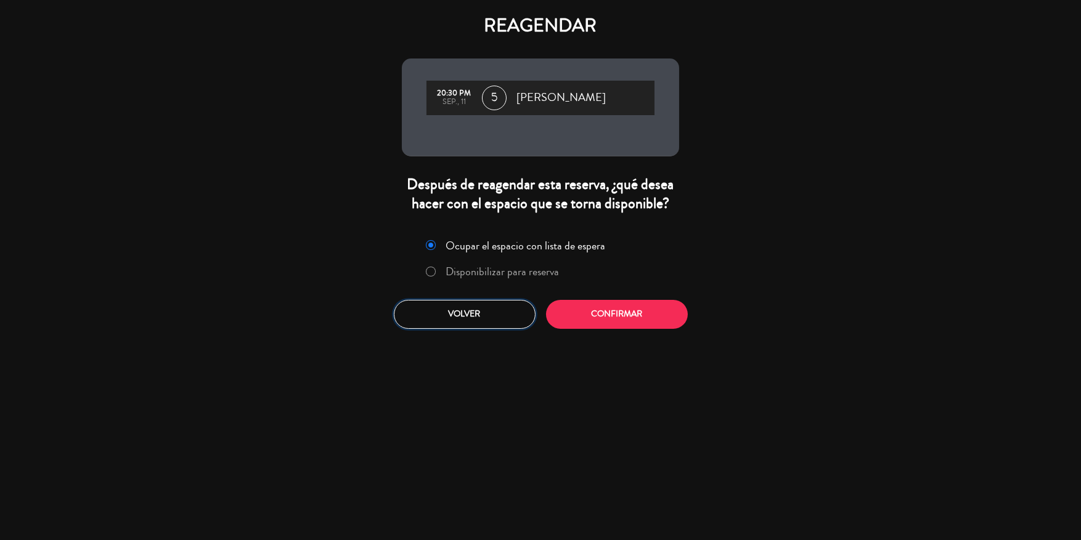
click at [494, 310] on button "Volver" at bounding box center [465, 314] width 142 height 29
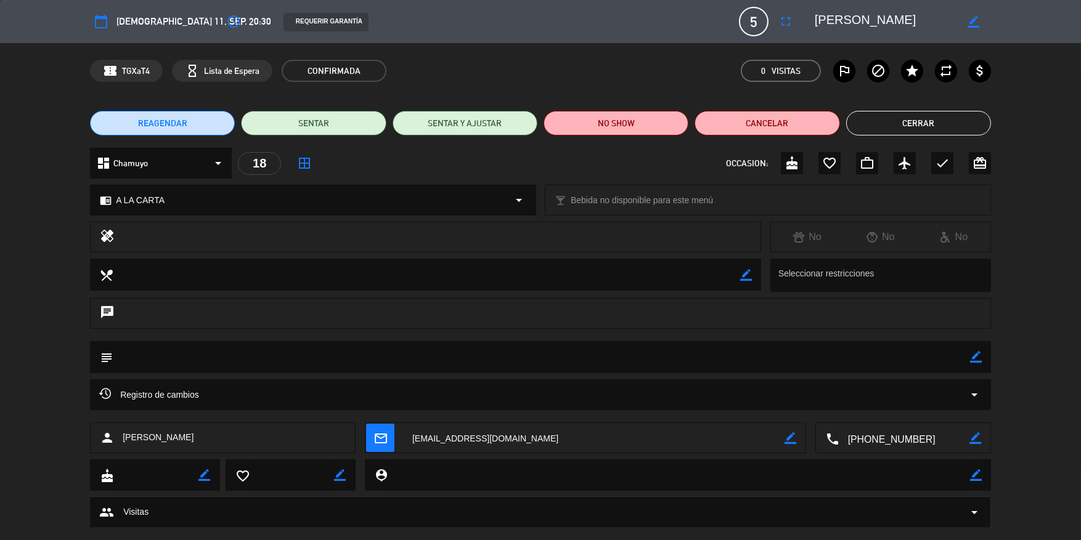
click at [951, 126] on button "Cerrar" at bounding box center [918, 123] width 145 height 25
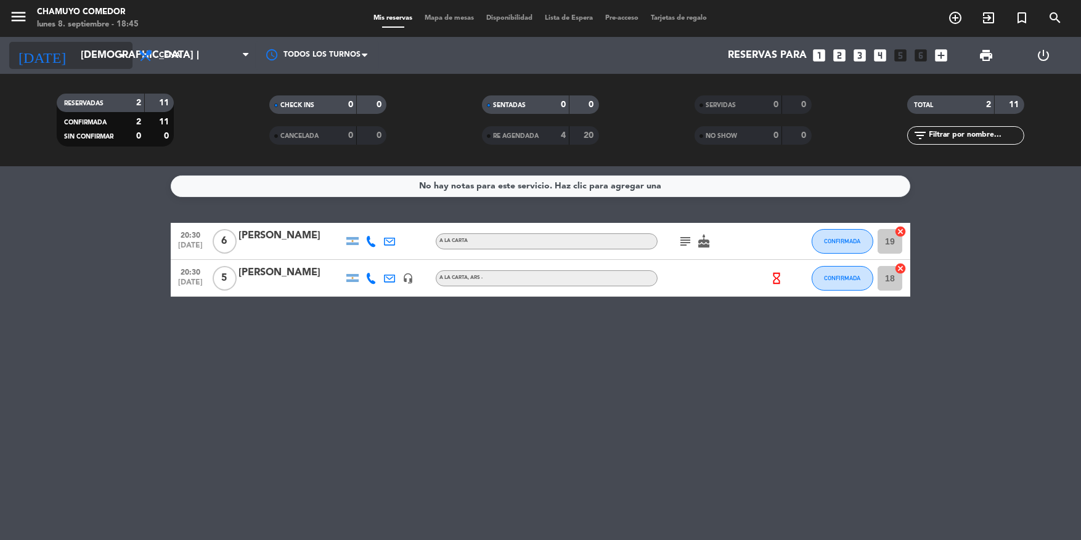
click at [97, 55] on input "[DEMOGRAPHIC_DATA] [DATE]" at bounding box center [140, 56] width 130 height 24
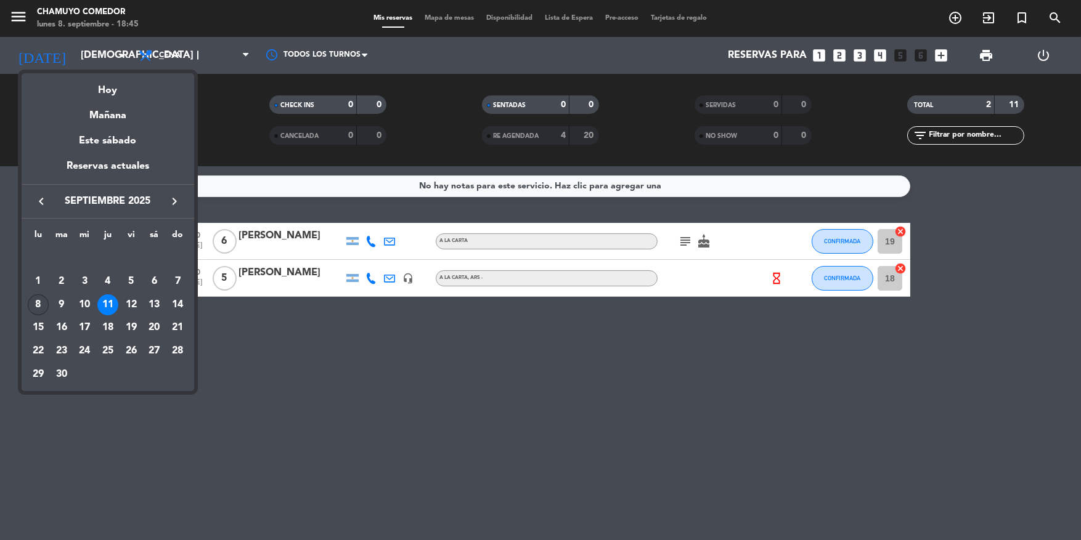
click at [34, 303] on div "8" at bounding box center [38, 304] width 21 height 21
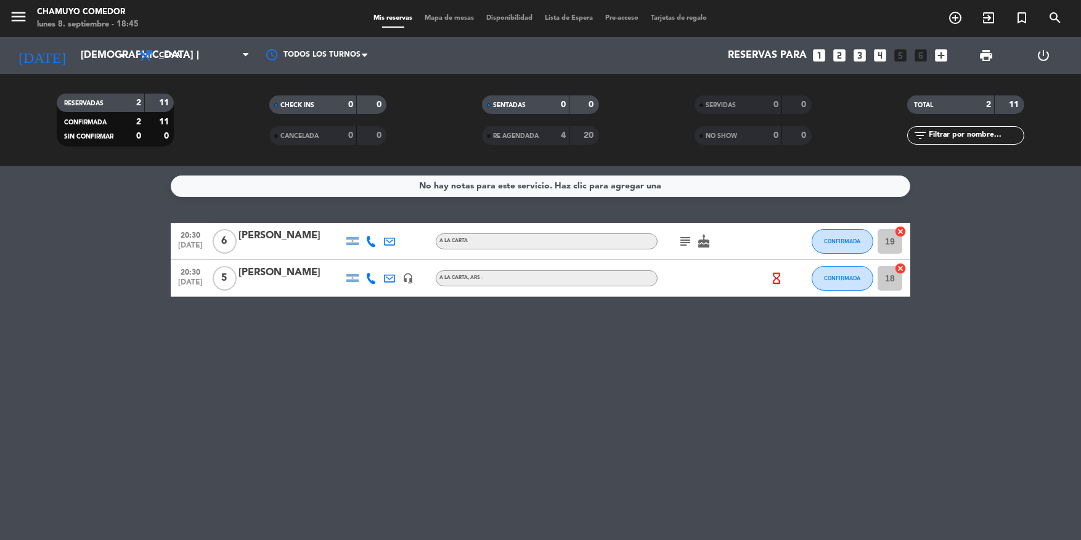
type input "lun. [DATE]"
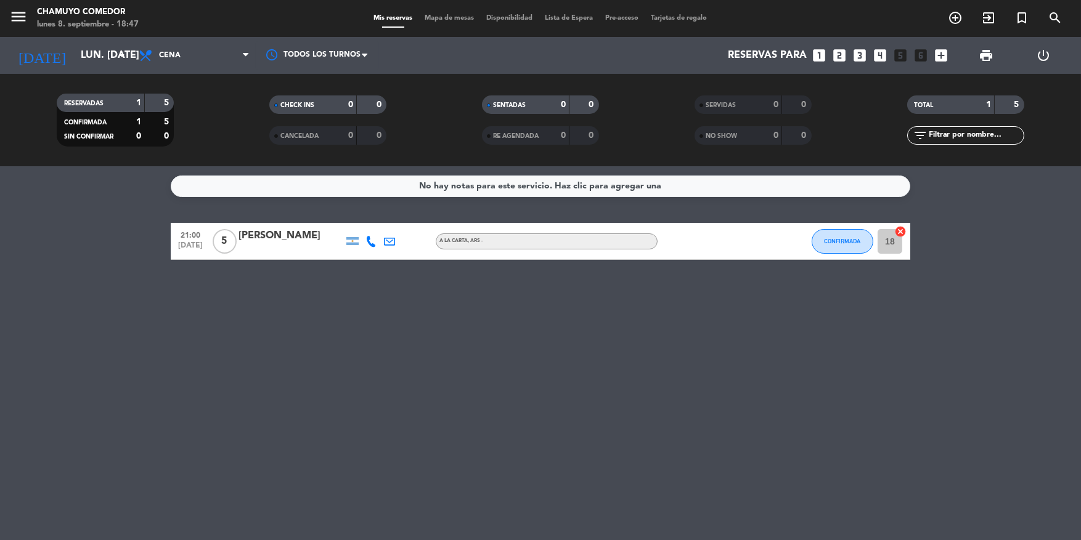
click at [322, 402] on div "No hay notas para este servicio. Haz clic para agregar una 21:00 [DATE] 5 [PERS…" at bounding box center [540, 353] width 1081 height 374
